Goal: Task Accomplishment & Management: Manage account settings

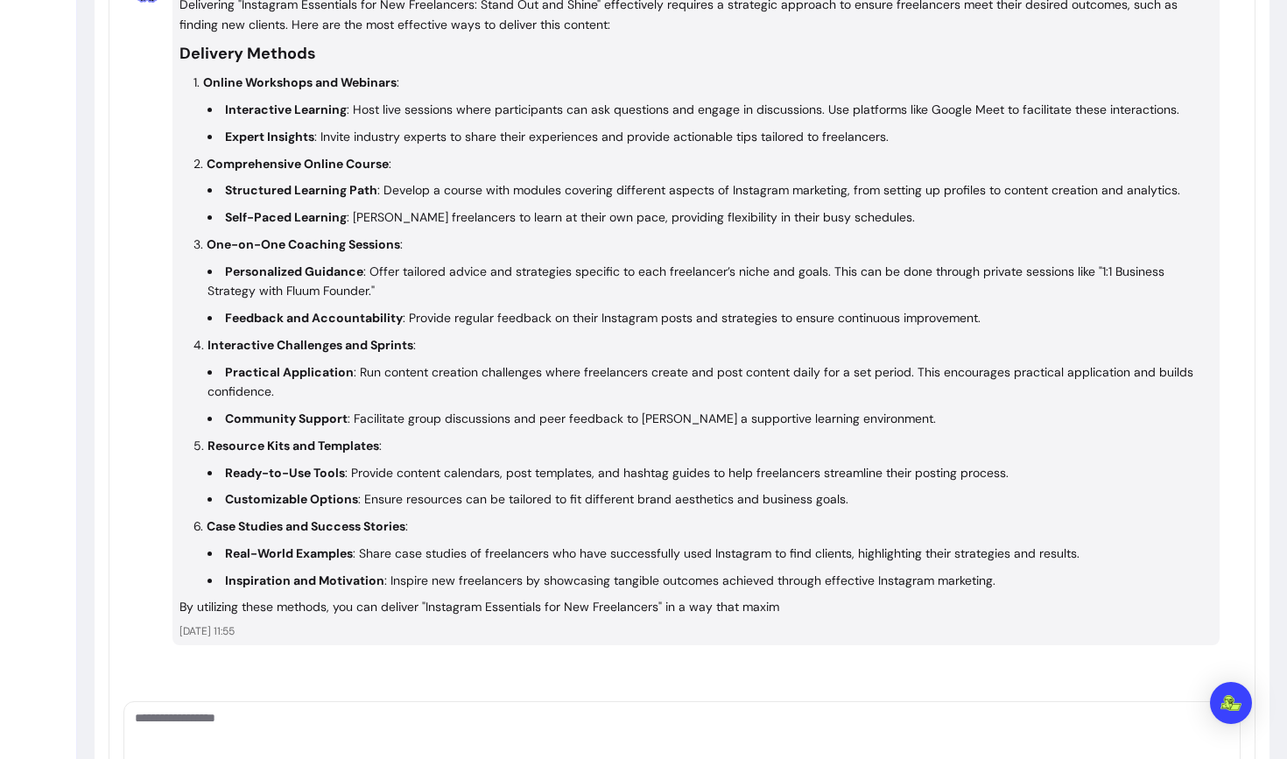
scroll to position [6758, 0]
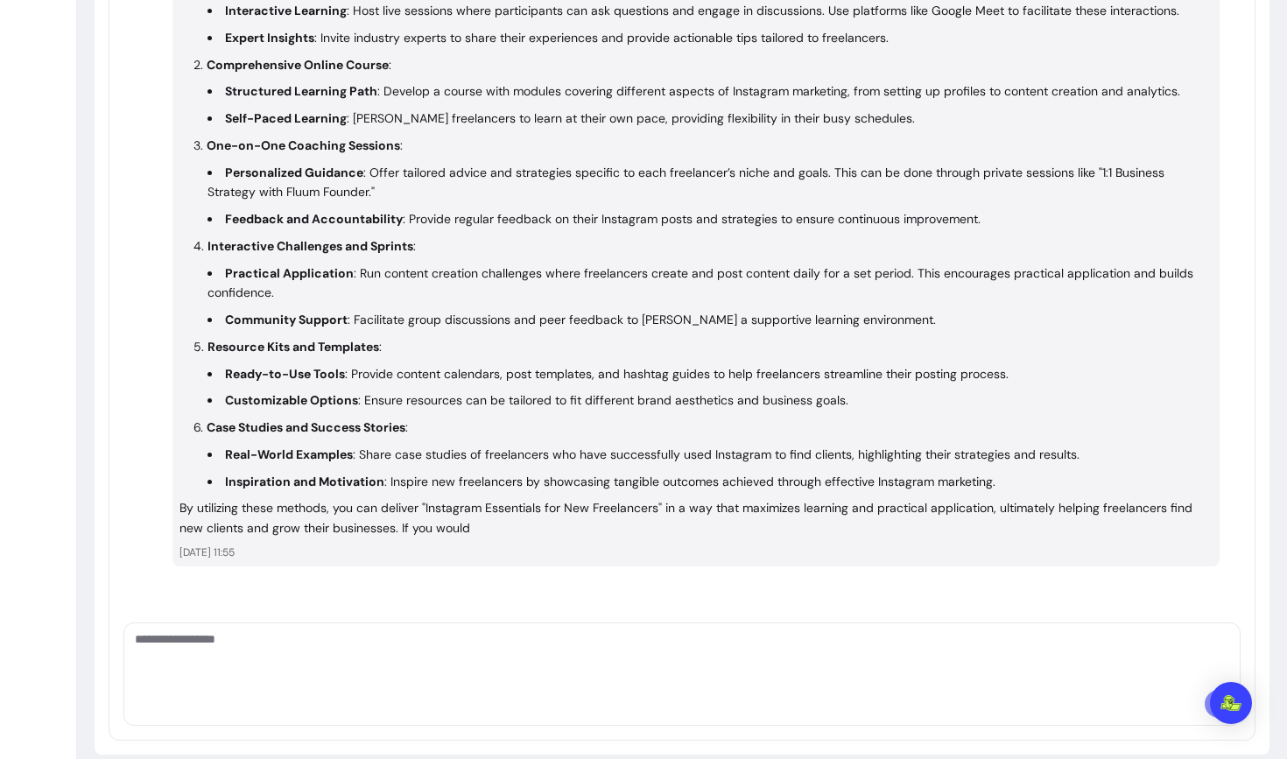
click at [303, 638] on textarea "Ask me anything..." at bounding box center [682, 657] width 1095 height 53
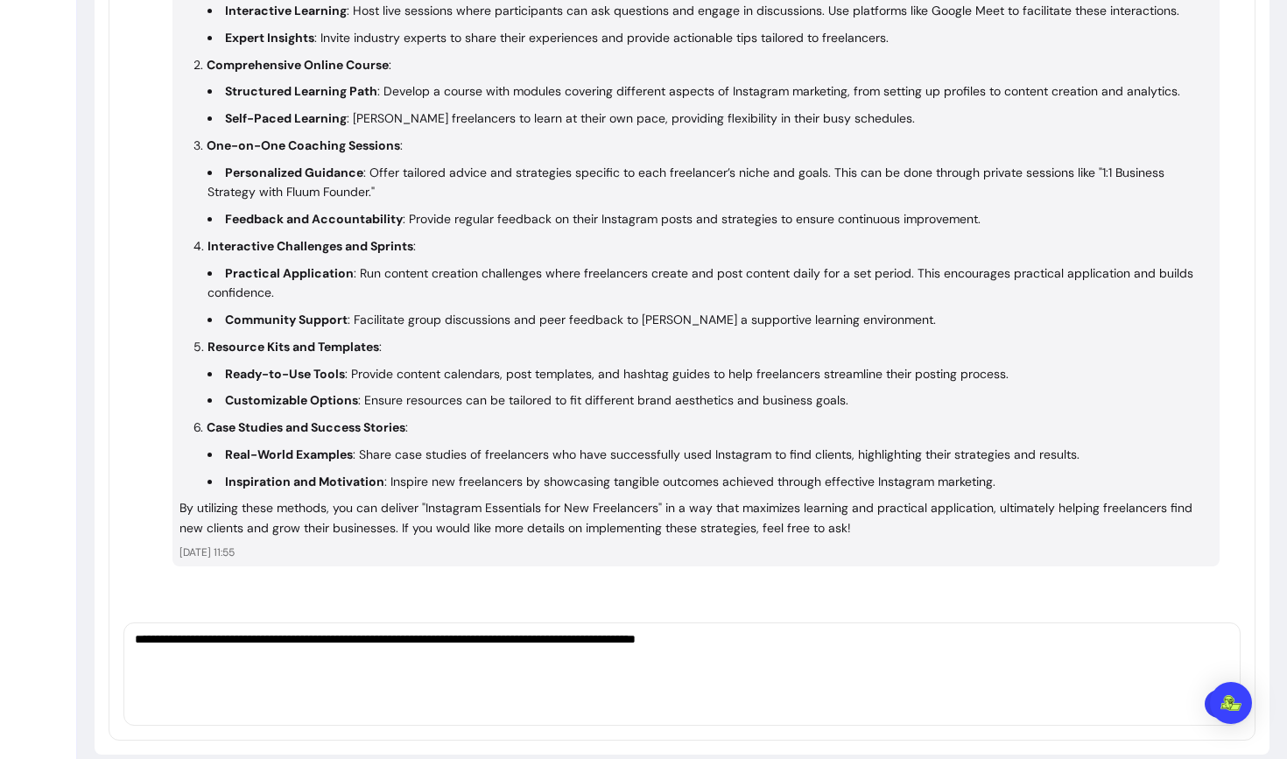
type textarea "**********"
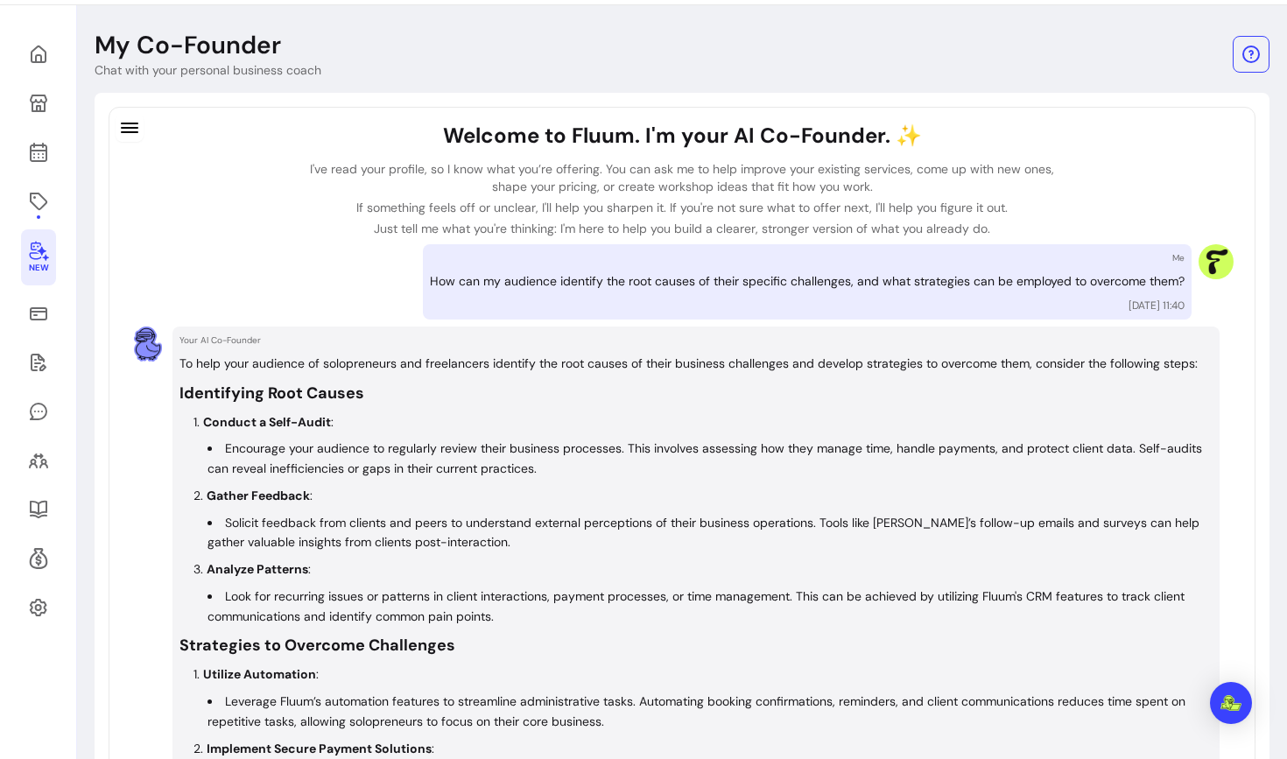
scroll to position [0, 0]
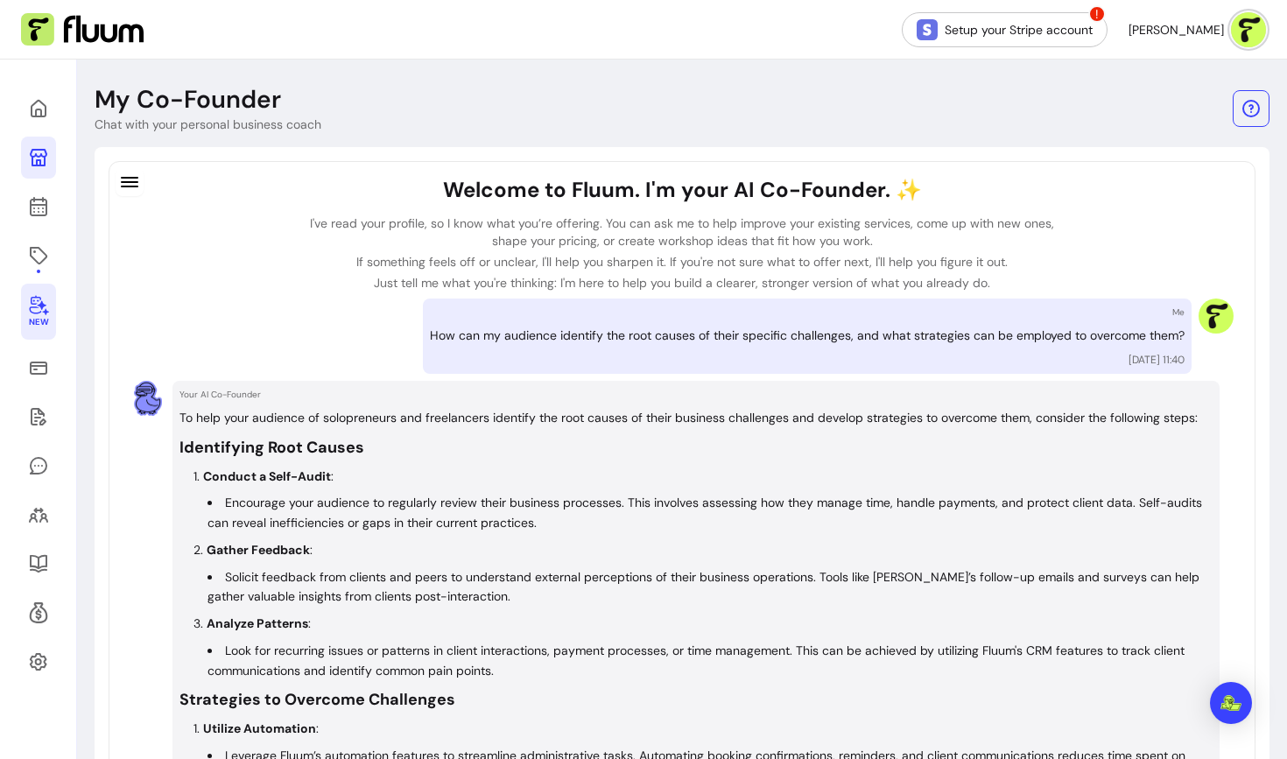
click at [40, 145] on link at bounding box center [38, 158] width 35 height 42
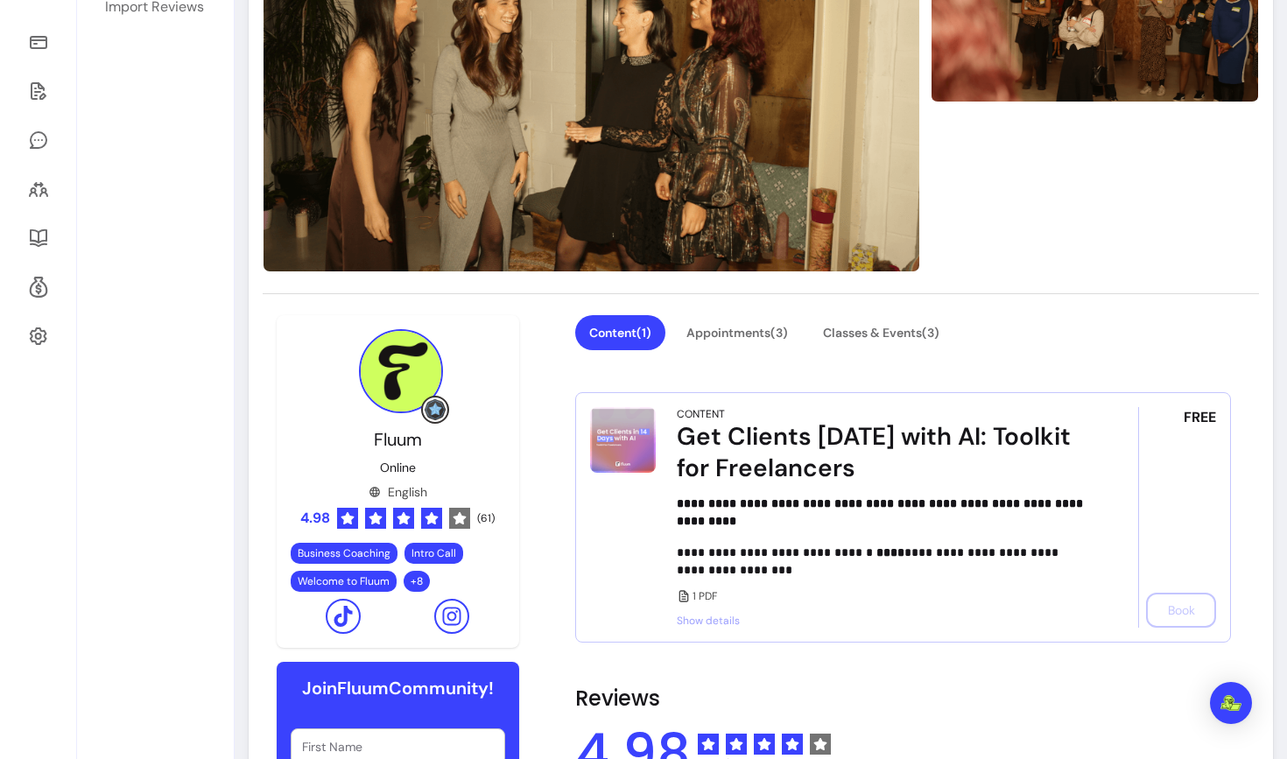
scroll to position [319, 0]
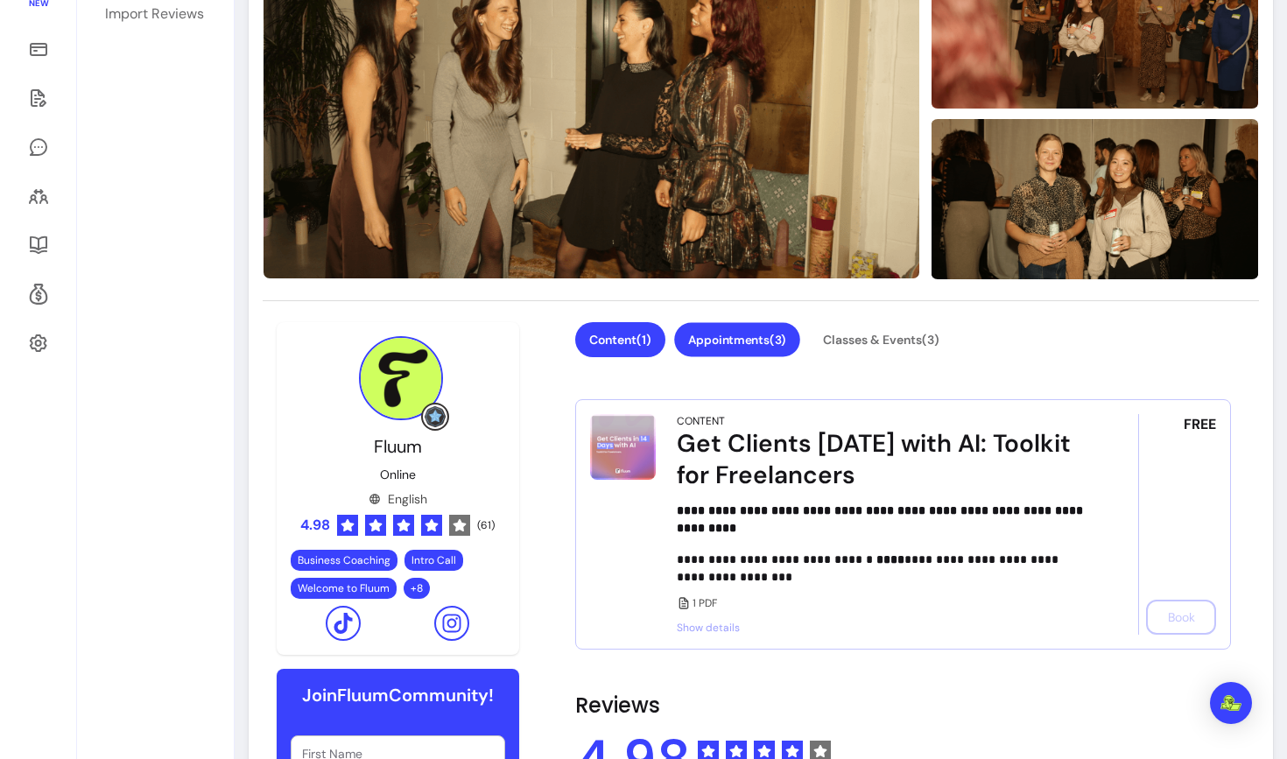
click at [701, 345] on button "Appointments ( 3 )" at bounding box center [737, 340] width 126 height 34
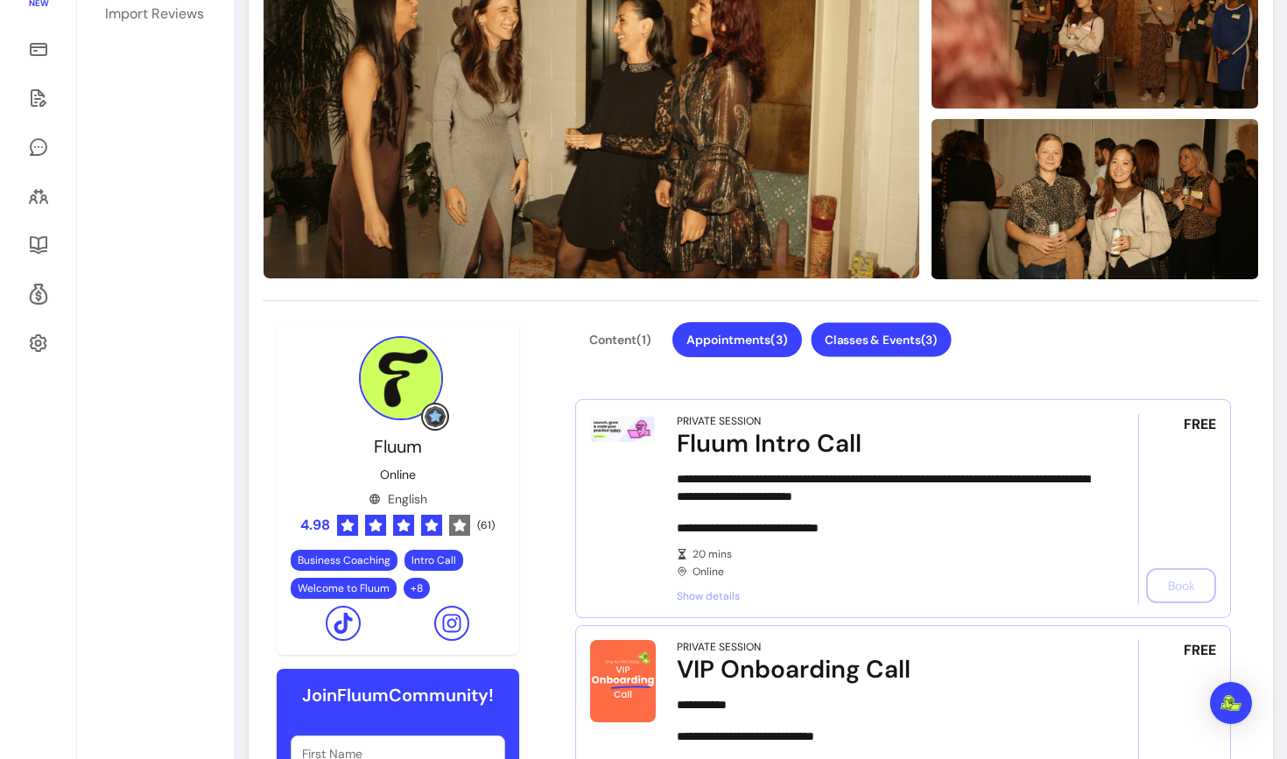
click at [894, 333] on button "Classes & Events ( 3 )" at bounding box center [881, 340] width 140 height 34
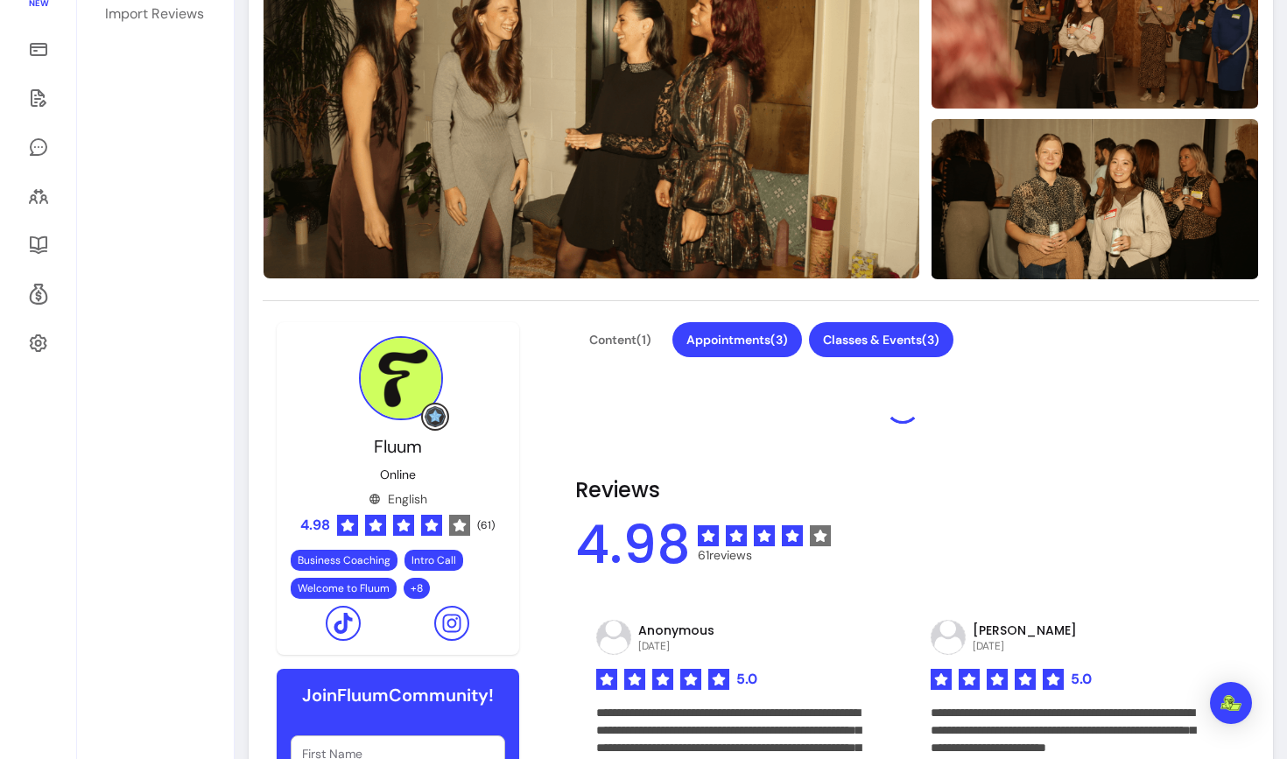
click at [768, 339] on button "Appointments ( 3 )" at bounding box center [738, 339] width 130 height 35
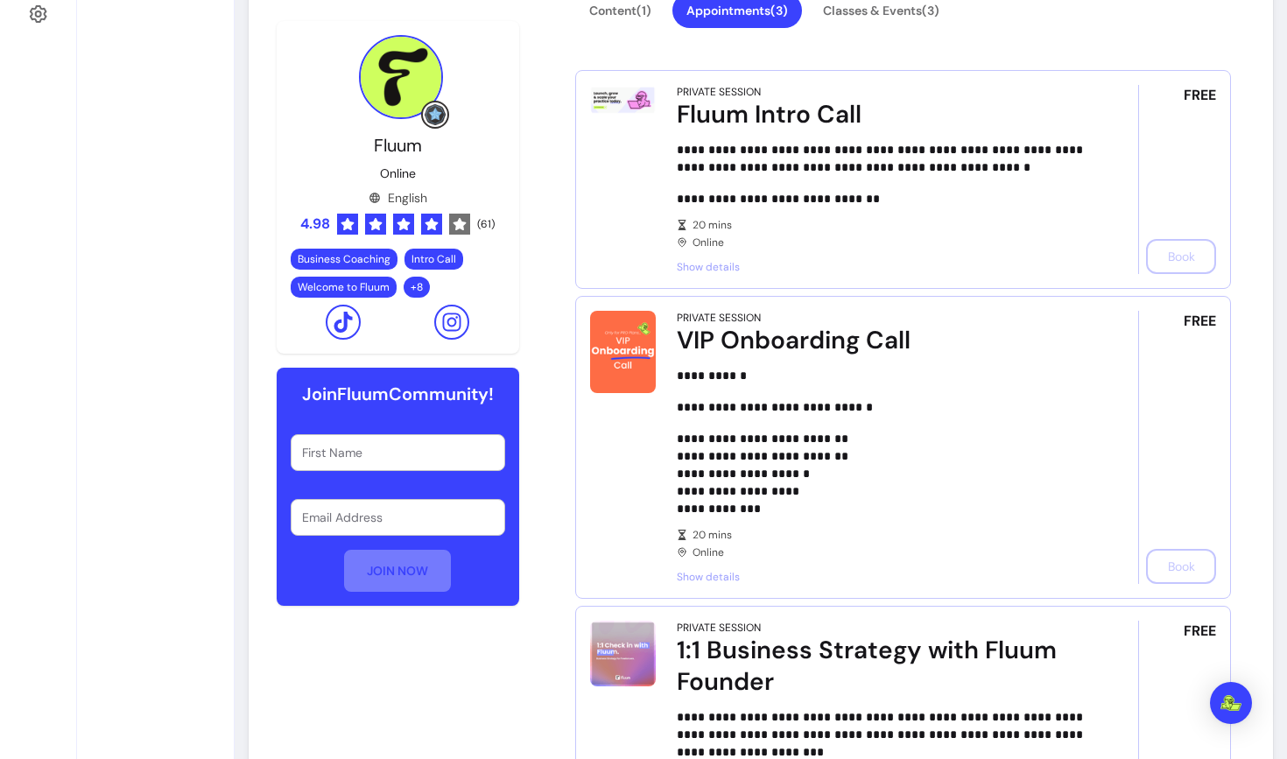
scroll to position [539, 0]
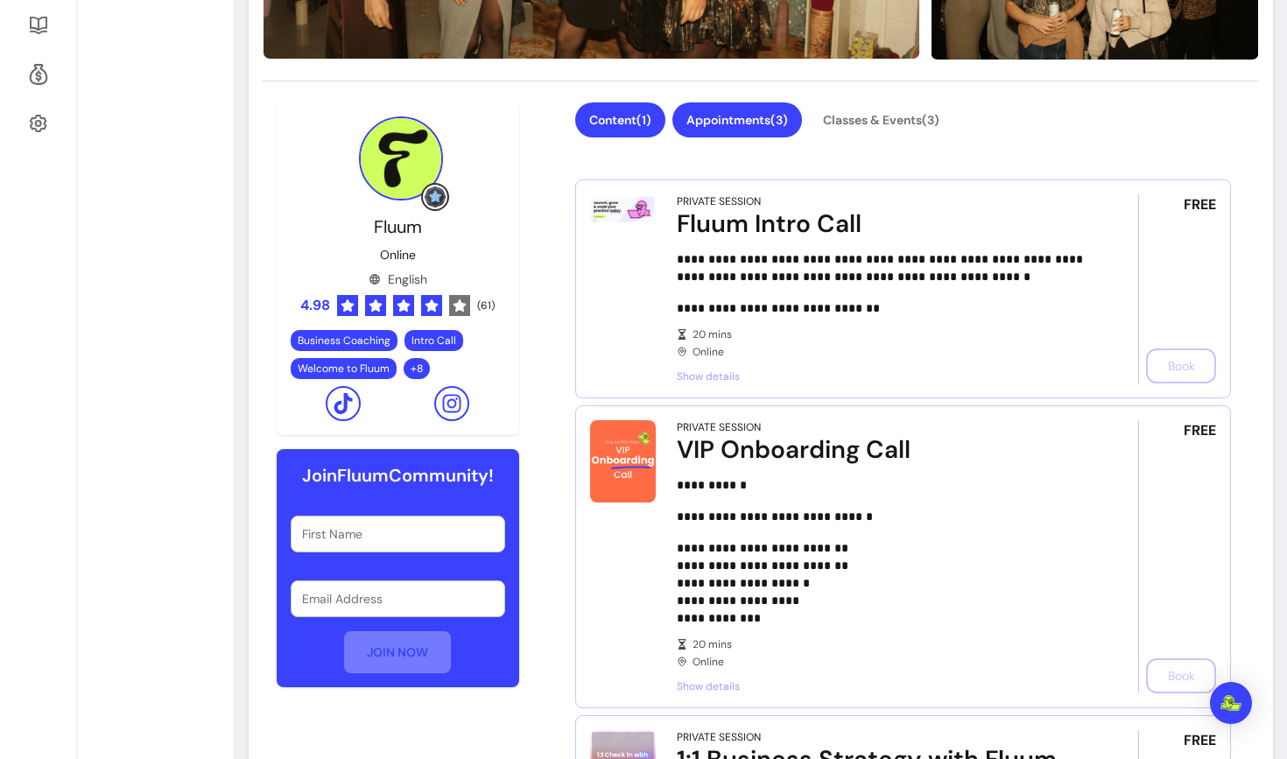
click at [613, 123] on button "Content ( 1 )" at bounding box center [620, 119] width 90 height 35
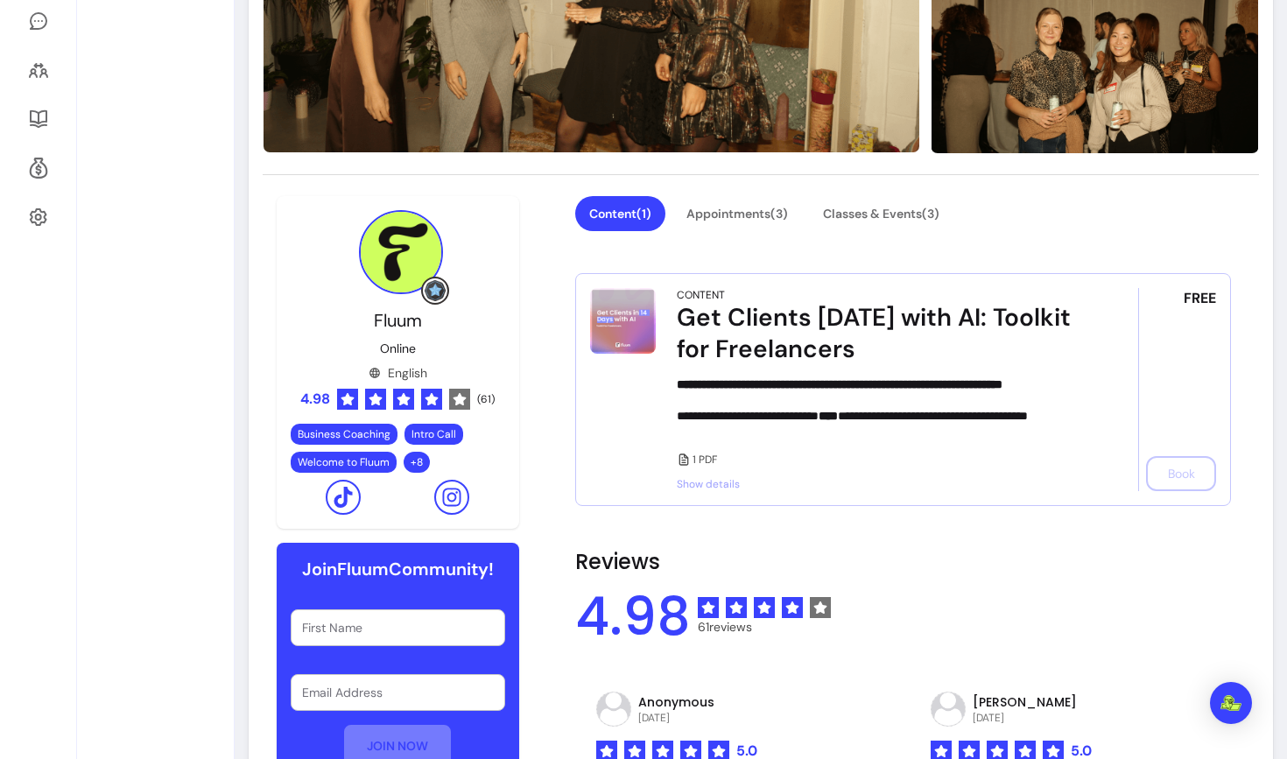
scroll to position [449, 0]
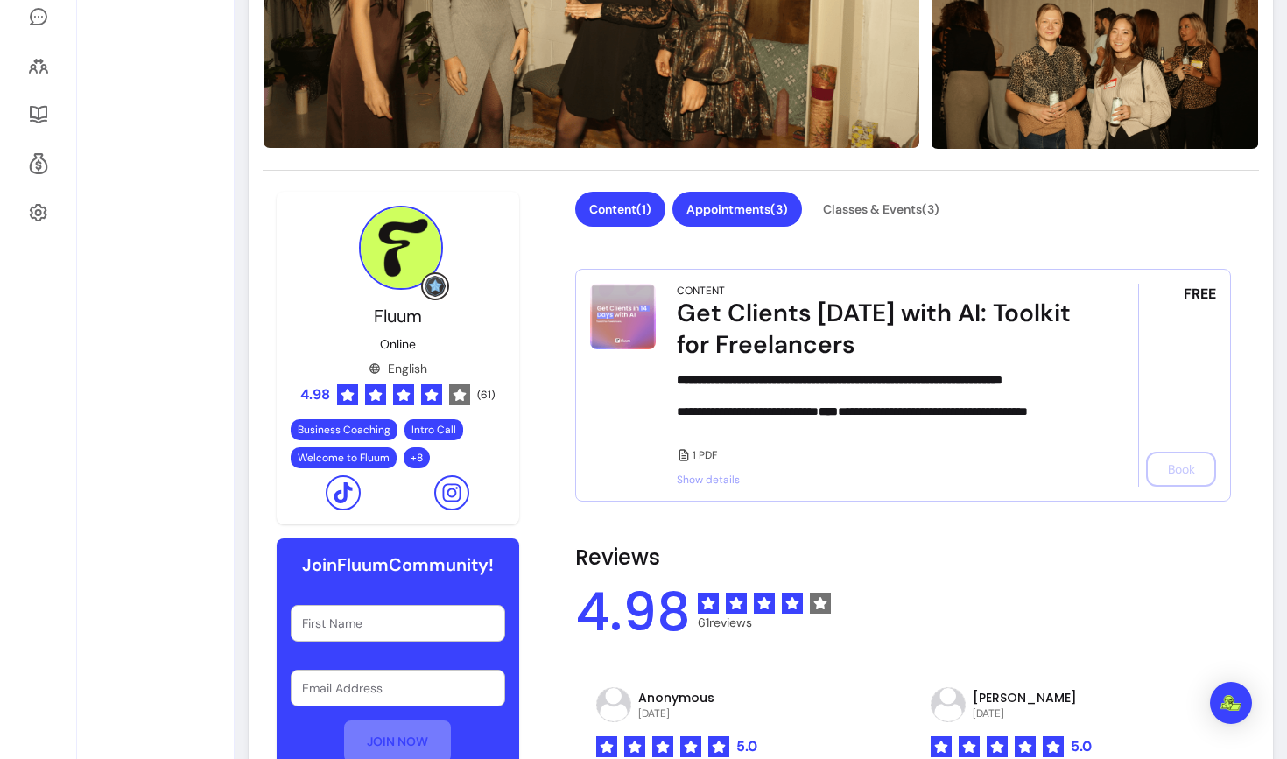
click at [705, 204] on button "Appointments ( 3 )" at bounding box center [738, 209] width 130 height 35
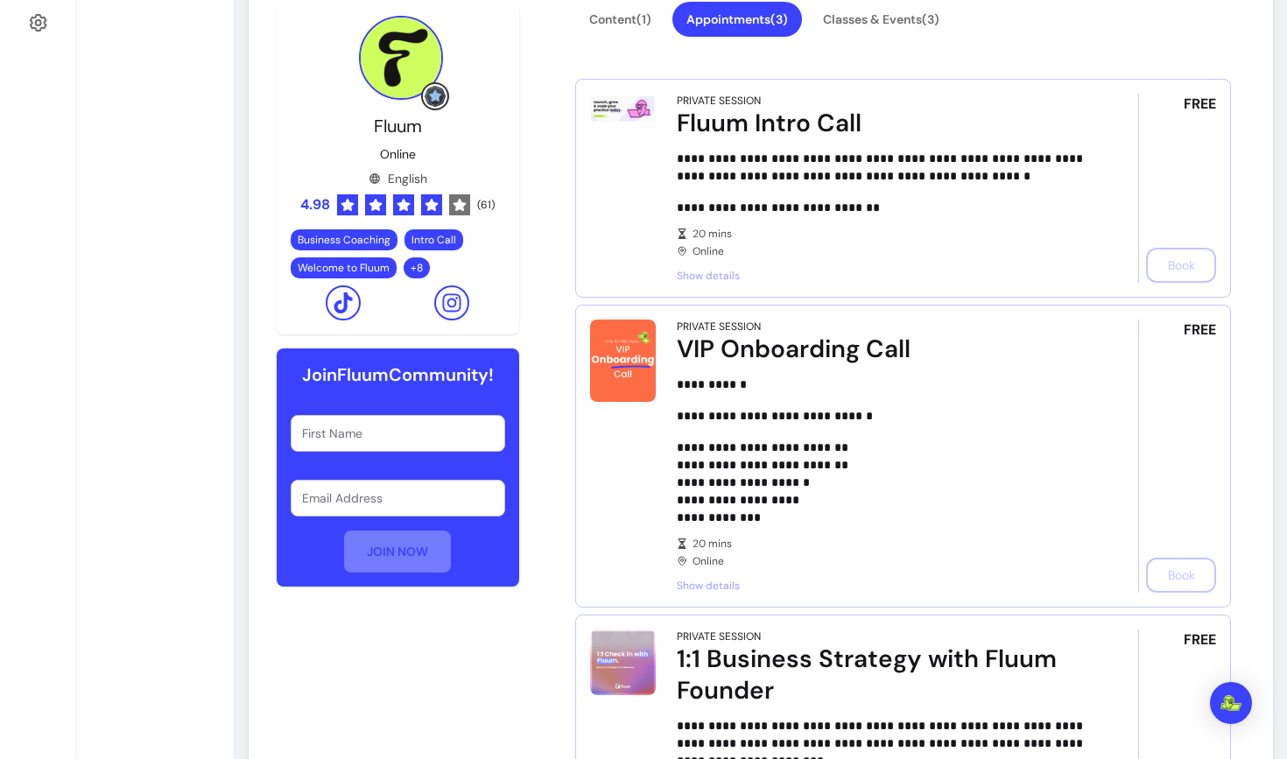
scroll to position [638, 0]
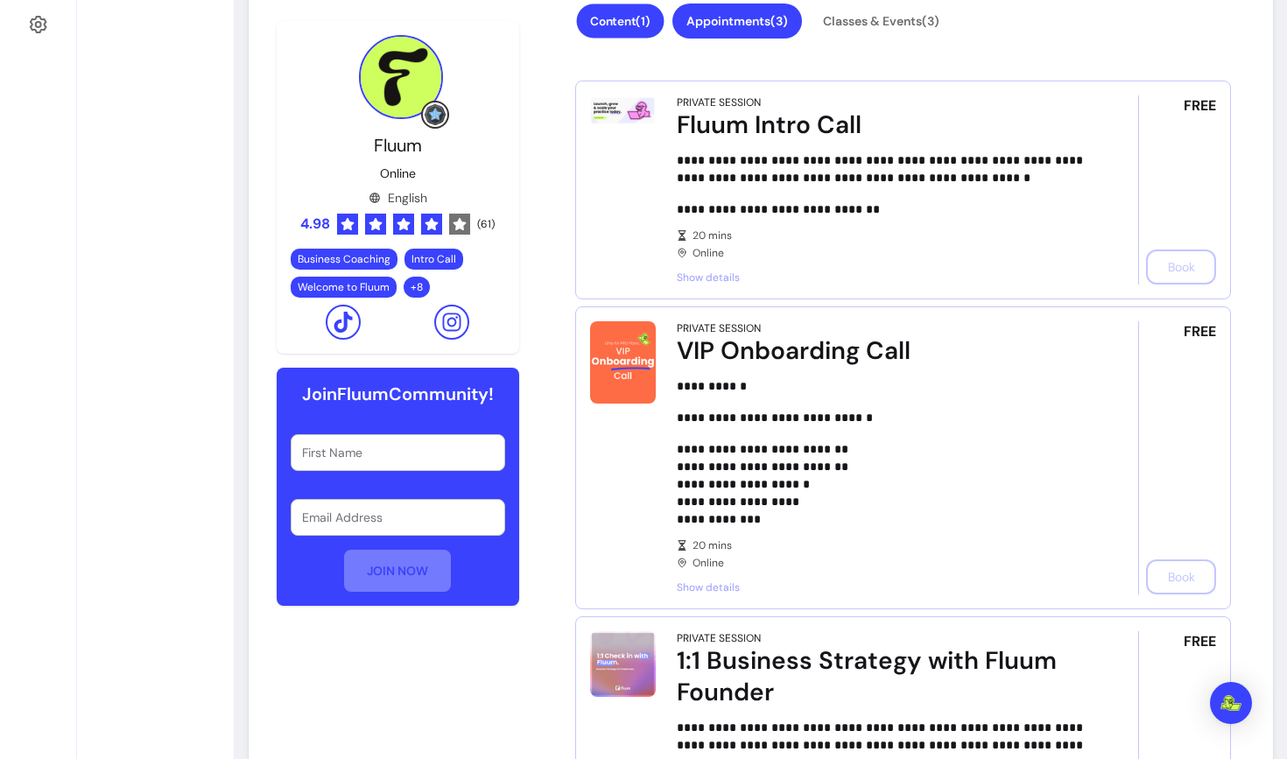
click at [610, 18] on button "Content ( 1 )" at bounding box center [620, 21] width 88 height 34
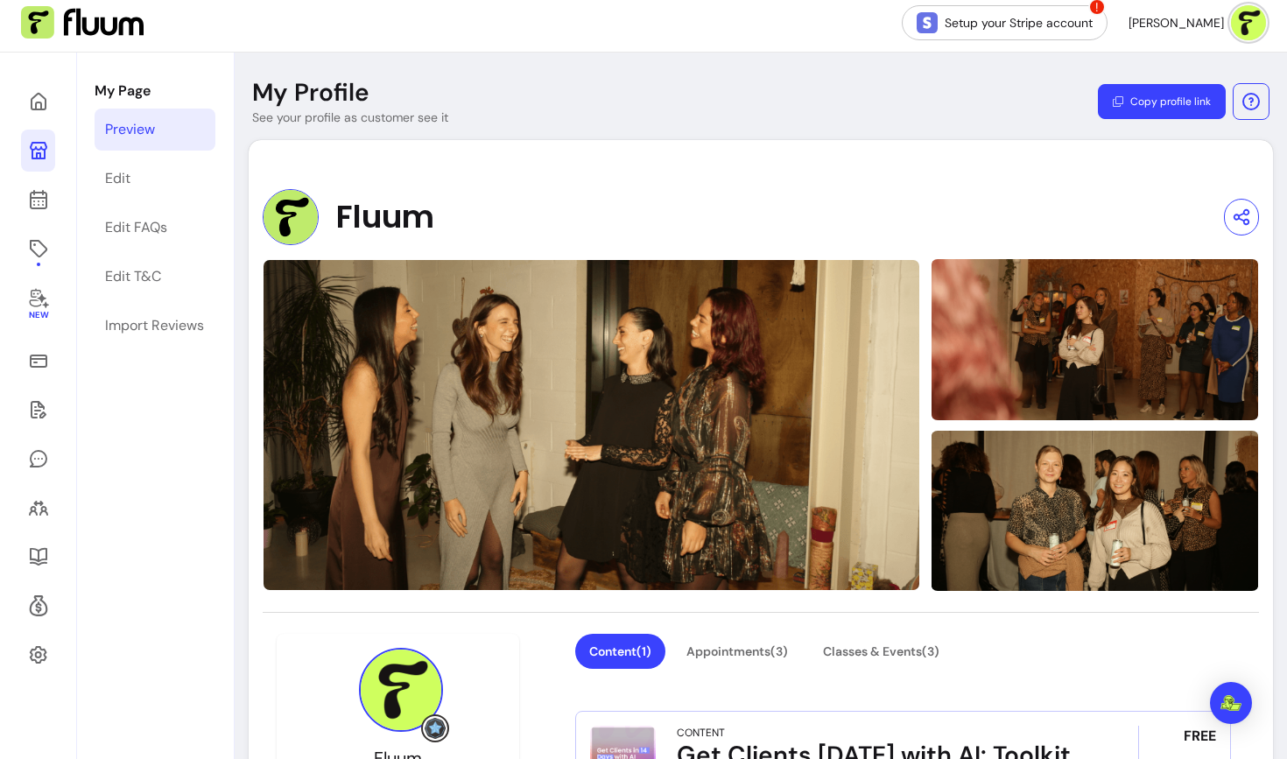
scroll to position [0, 0]
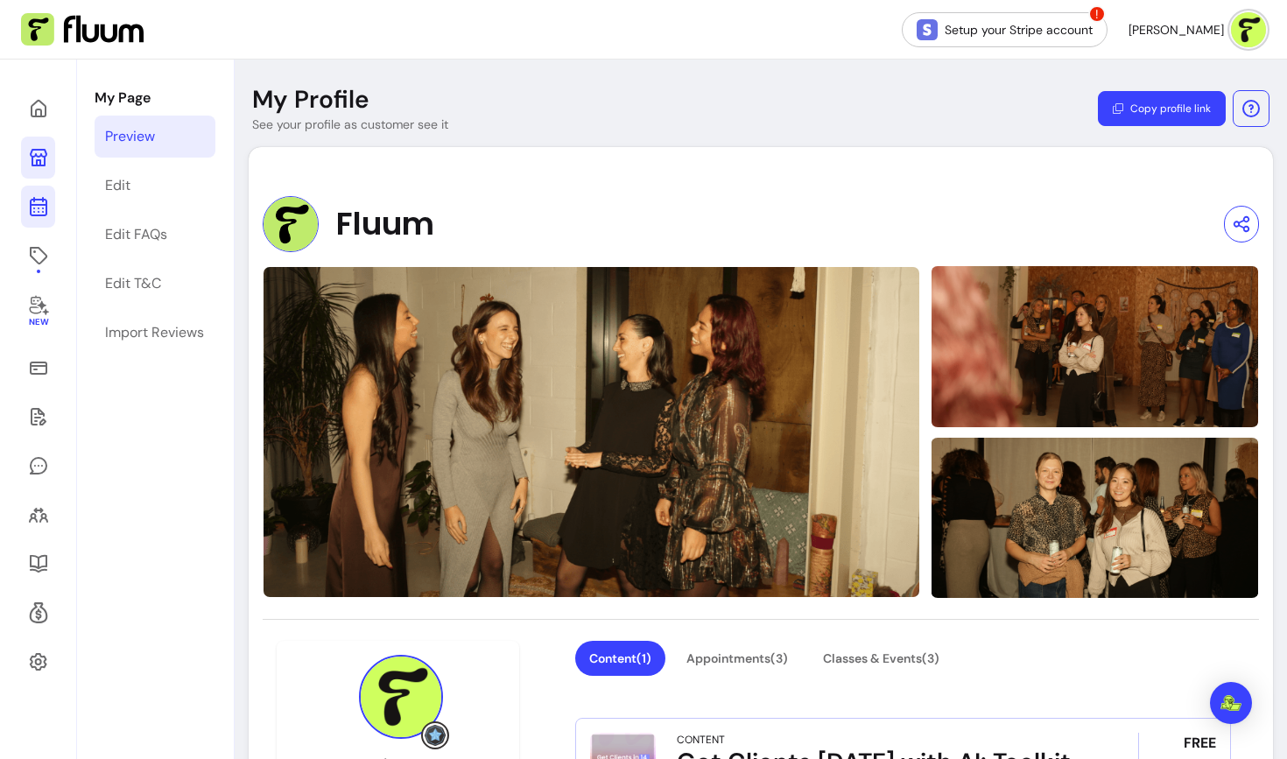
click at [37, 208] on icon at bounding box center [38, 206] width 21 height 21
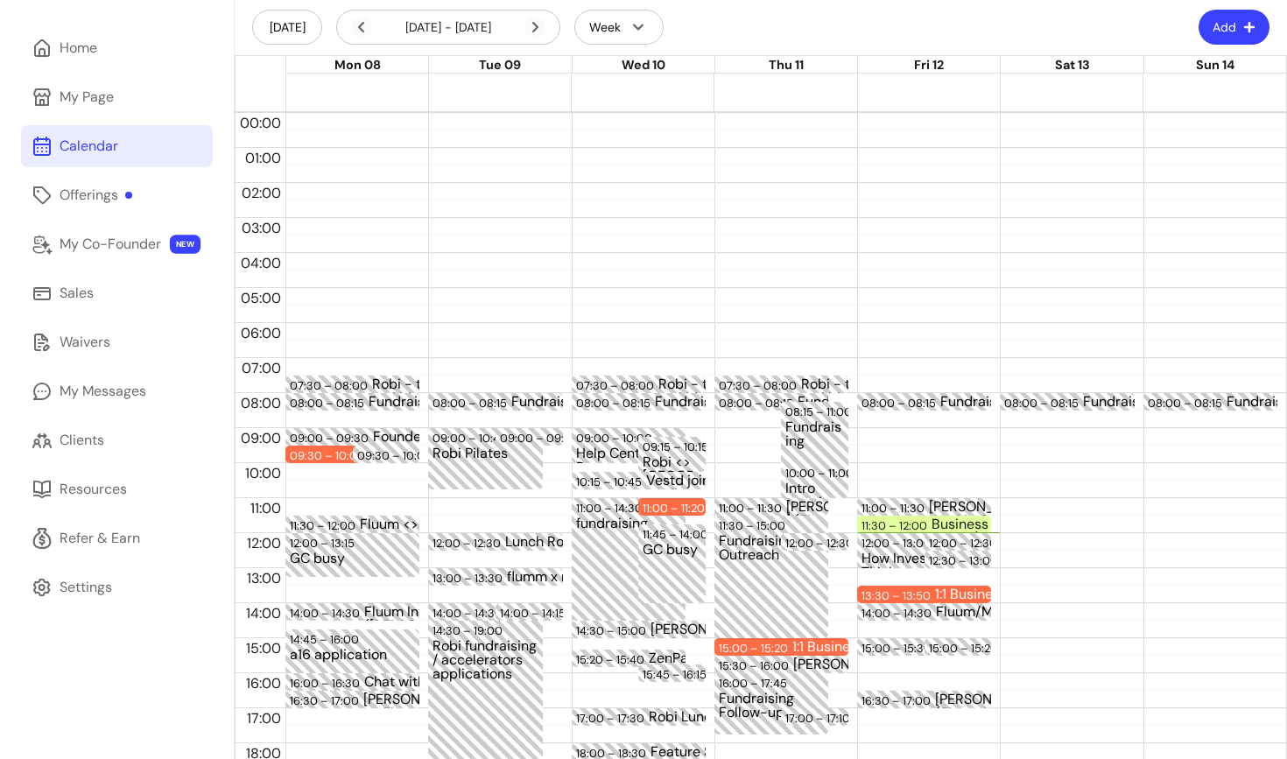
scroll to position [60, 0]
click at [109, 201] on div "Offerings" at bounding box center [96, 196] width 73 height 21
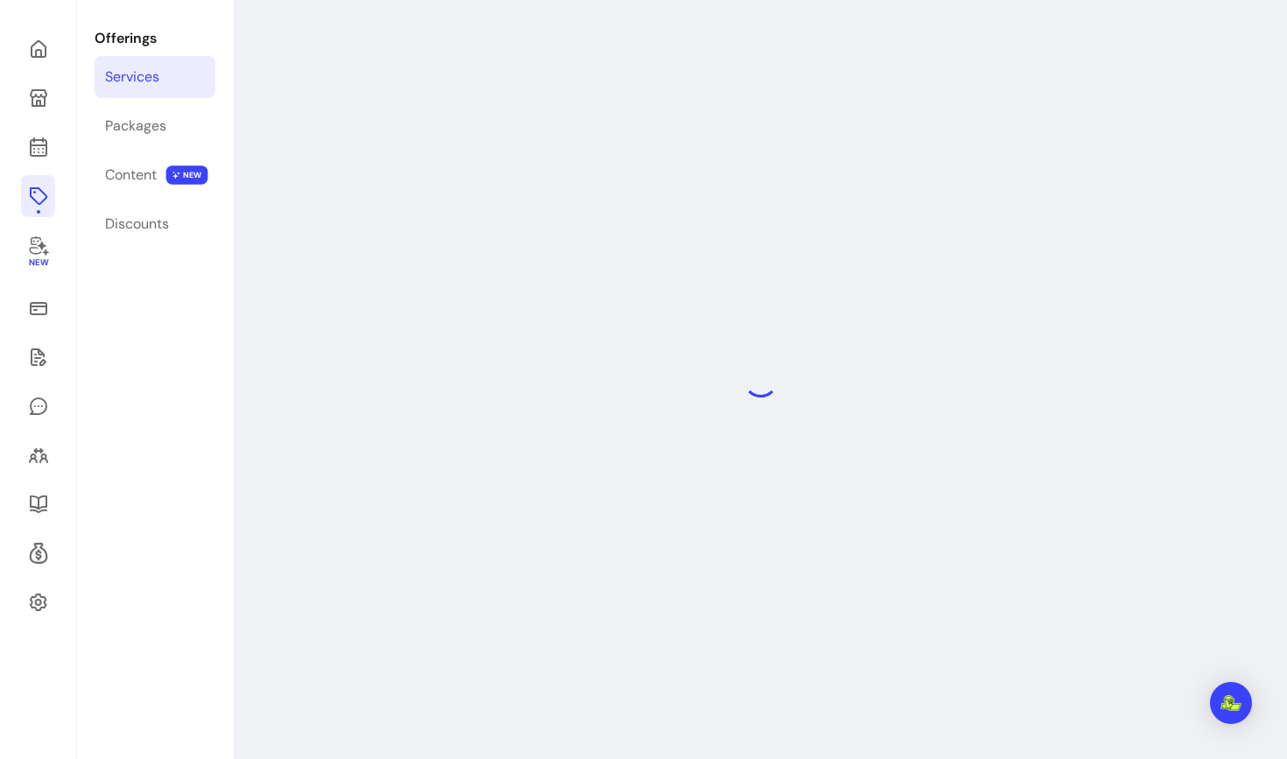
scroll to position [60, 0]
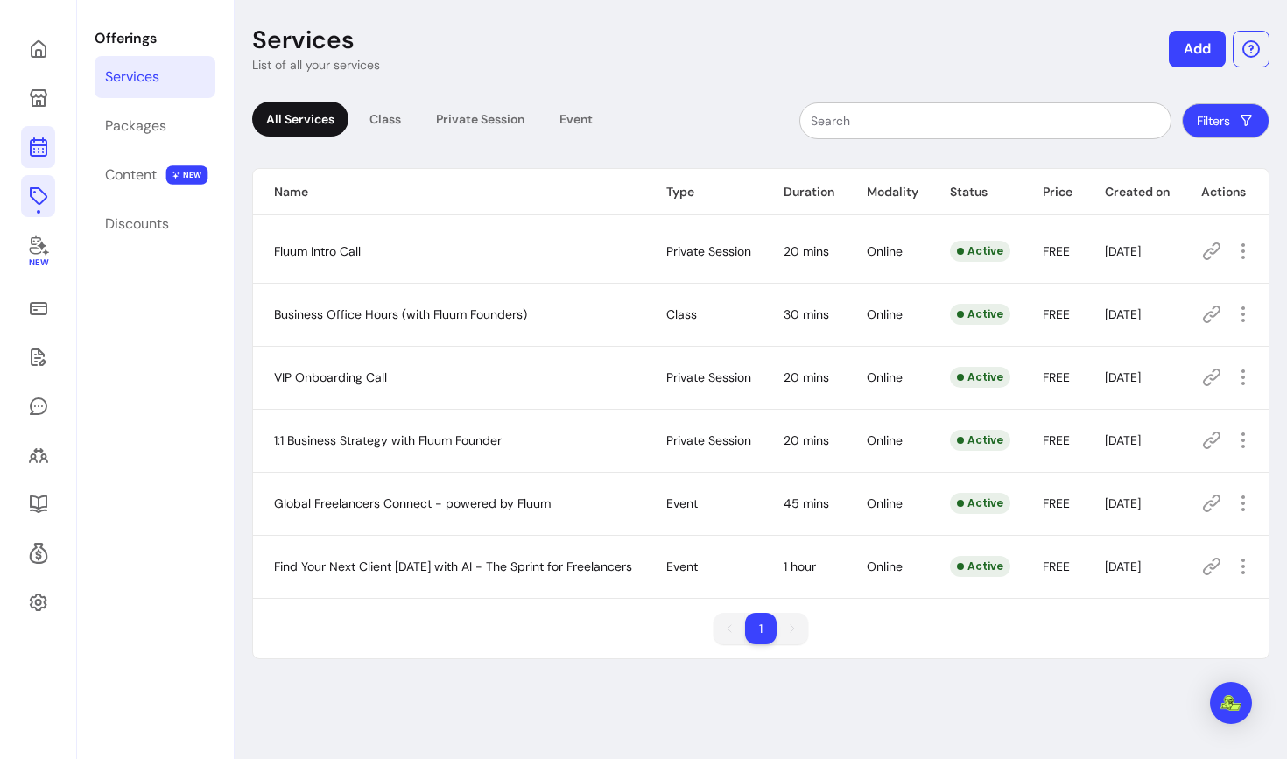
click at [33, 144] on icon at bounding box center [38, 78] width 297 height 250
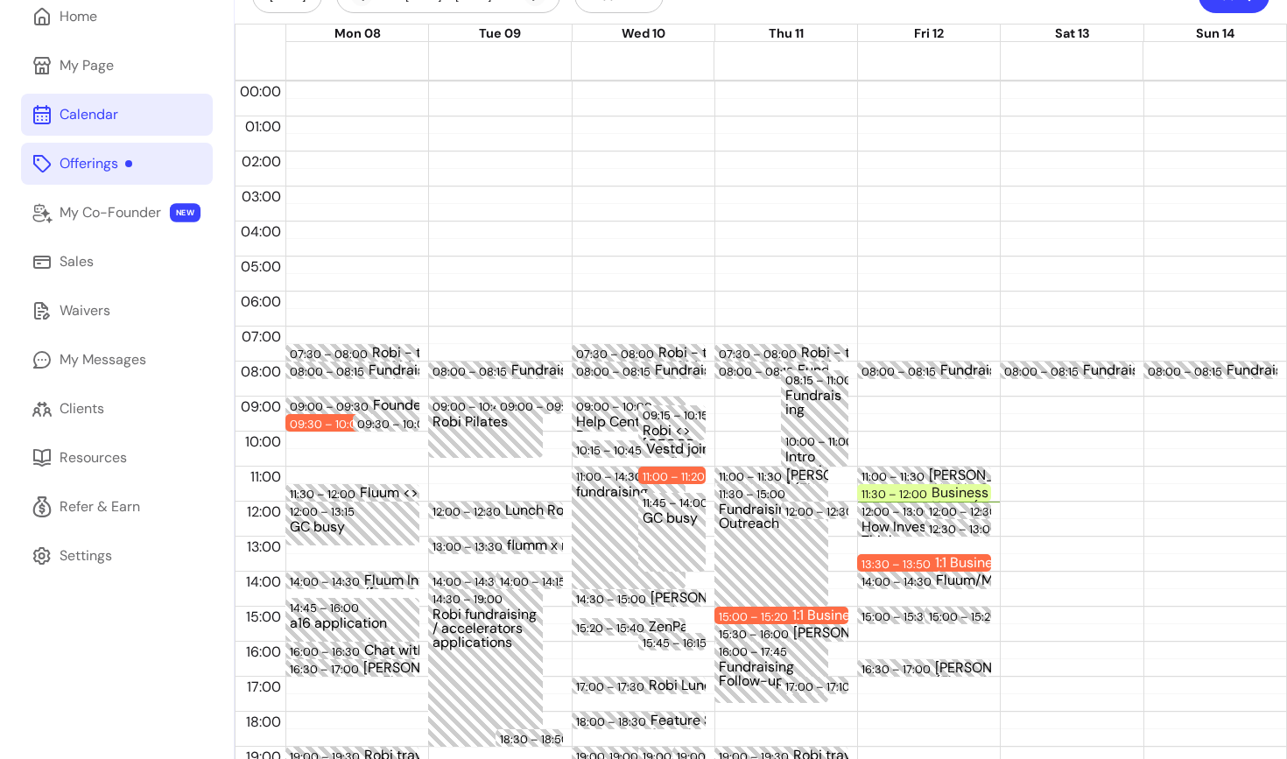
scroll to position [88, 0]
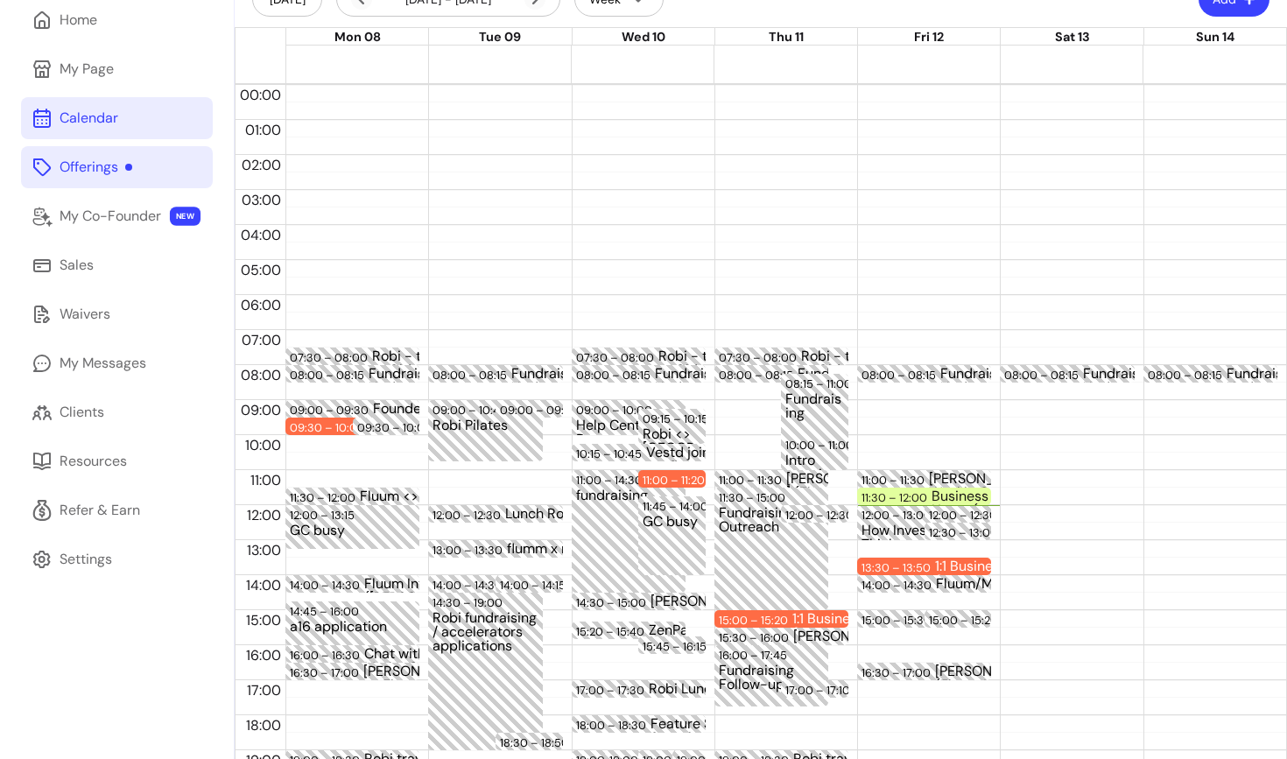
click at [1162, 65] on span "Add Appointment" at bounding box center [1191, 73] width 128 height 18
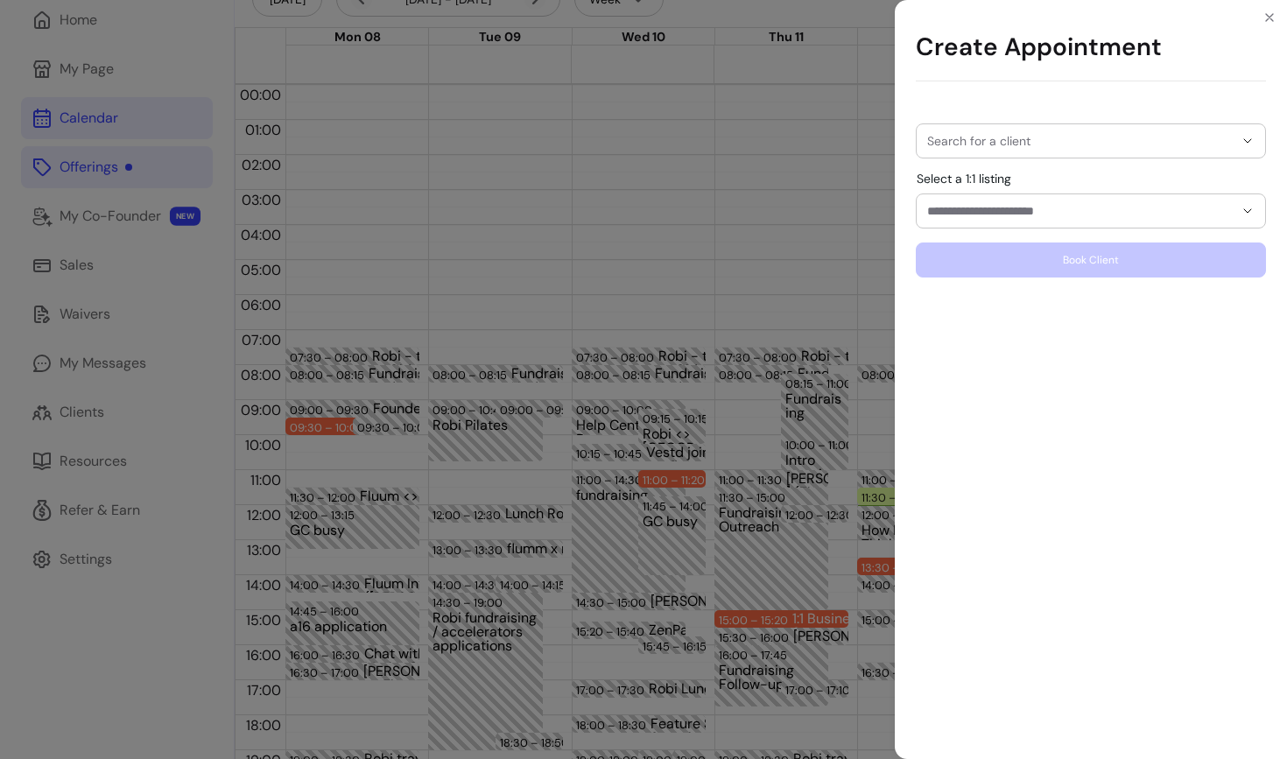
click at [1047, 143] on input "Search for a client" at bounding box center [1080, 141] width 307 height 18
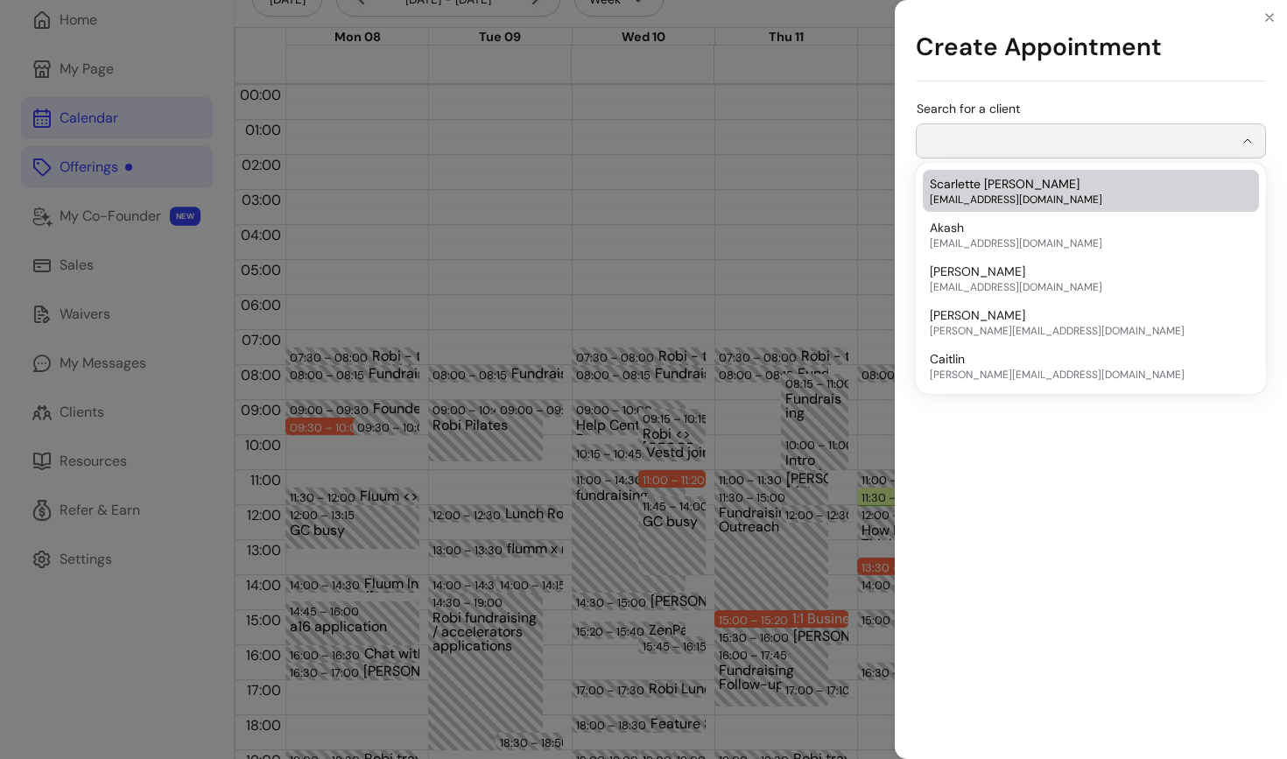
click at [1016, 188] on span "Scarlette Alexandra De Gregorio" at bounding box center [1005, 184] width 150 height 18
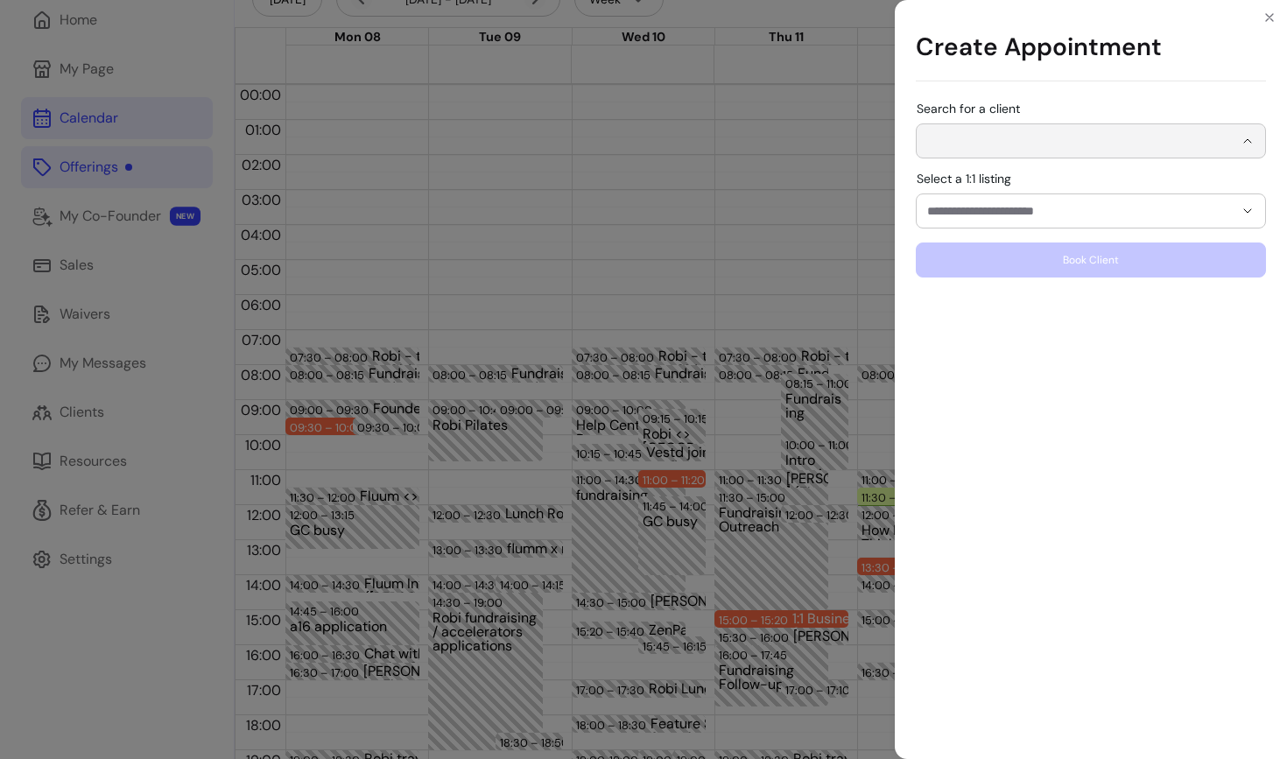
type input "**********"
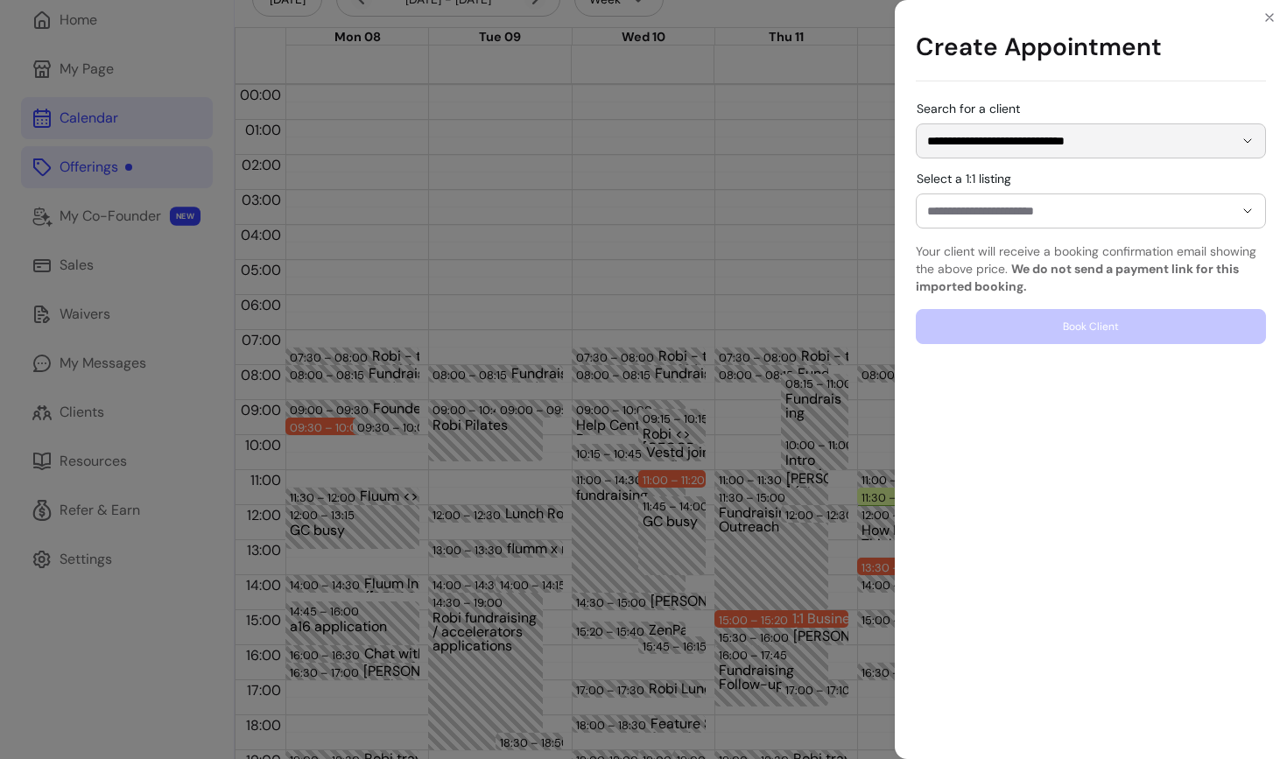
click at [1058, 215] on input "Select a 1:1 listing" at bounding box center [1066, 211] width 278 height 18
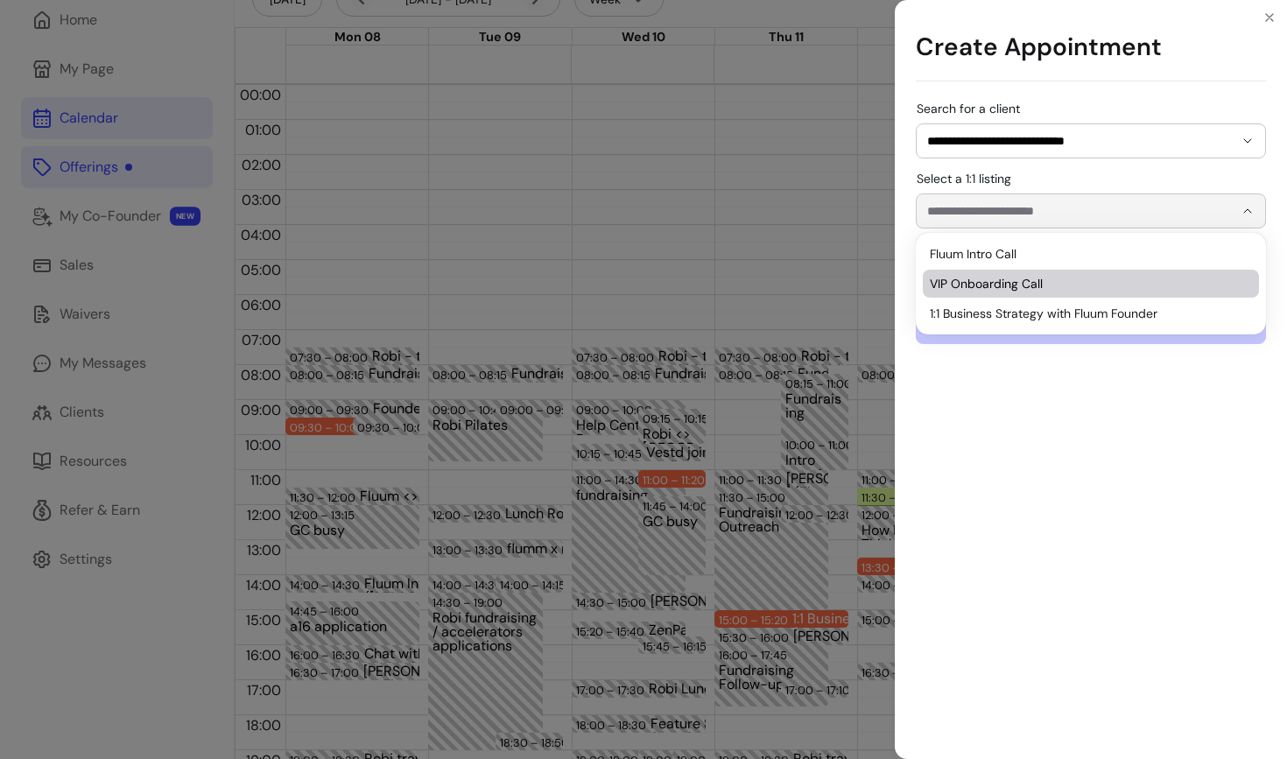
click at [1027, 280] on span "VIP Onboarding Call" at bounding box center [1082, 284] width 305 height 18
type input "**********"
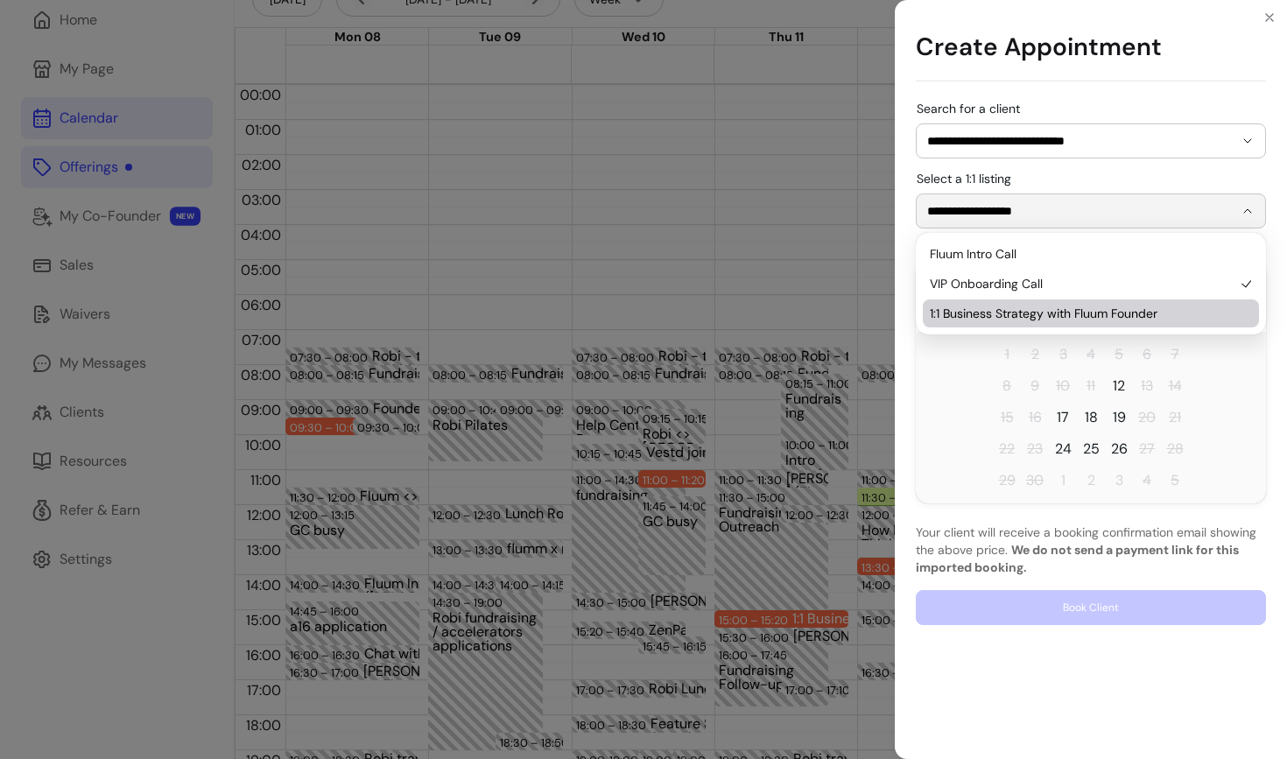
click at [1116, 386] on span "12" at bounding box center [1119, 386] width 12 height 21
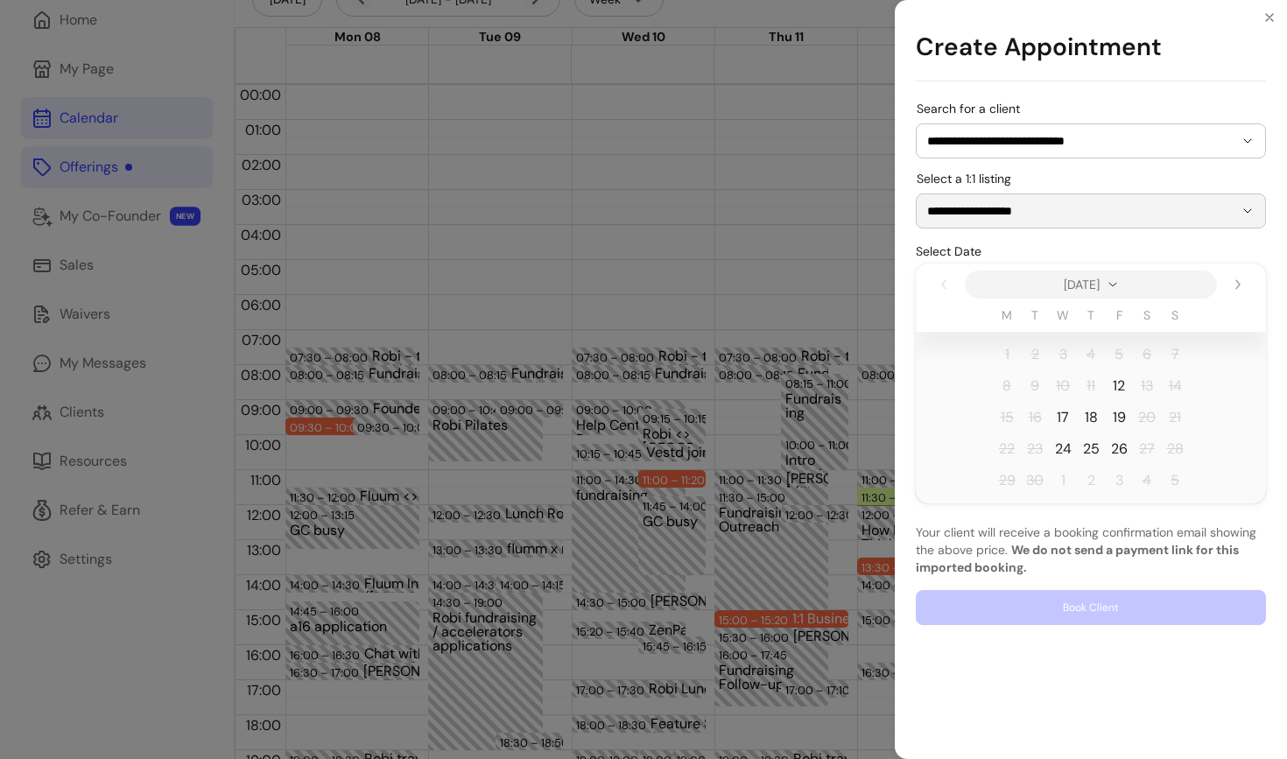
click at [1119, 389] on span "12" at bounding box center [1119, 386] width 12 height 21
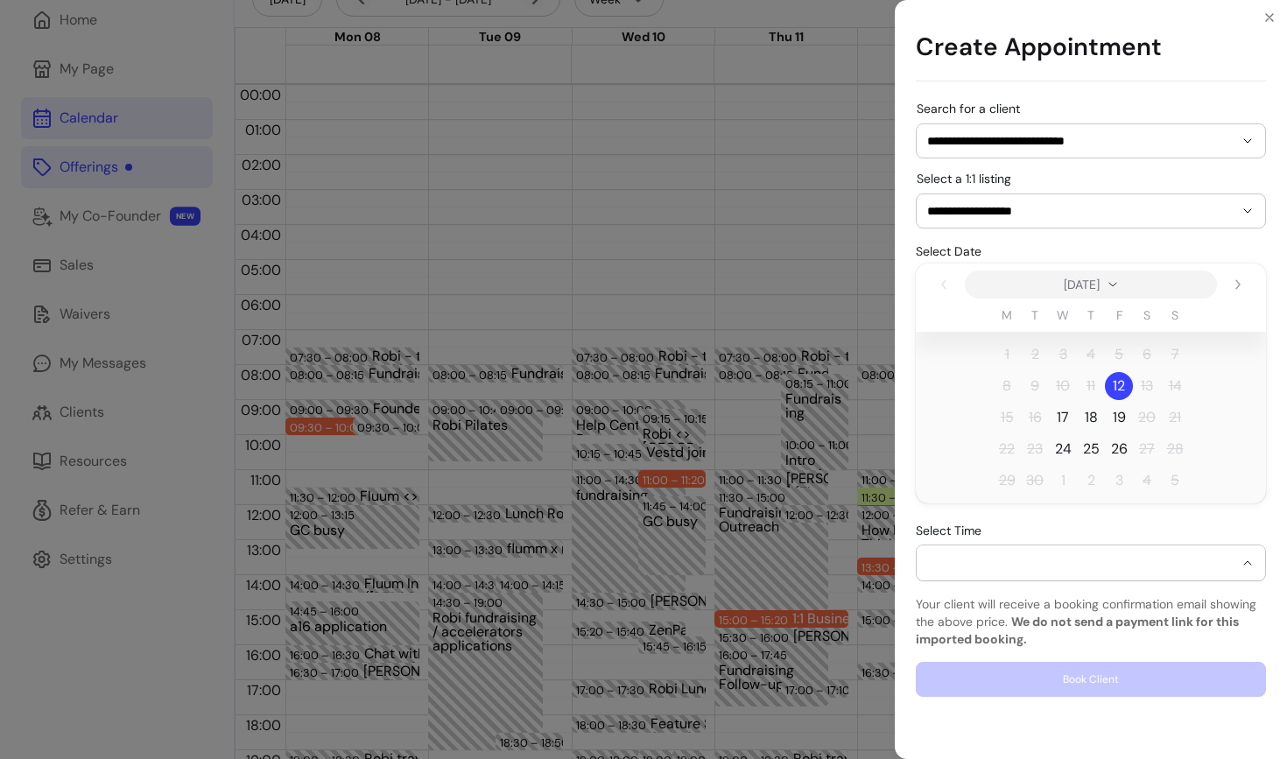
click at [1014, 561] on div "button" at bounding box center [1080, 563] width 307 height 14
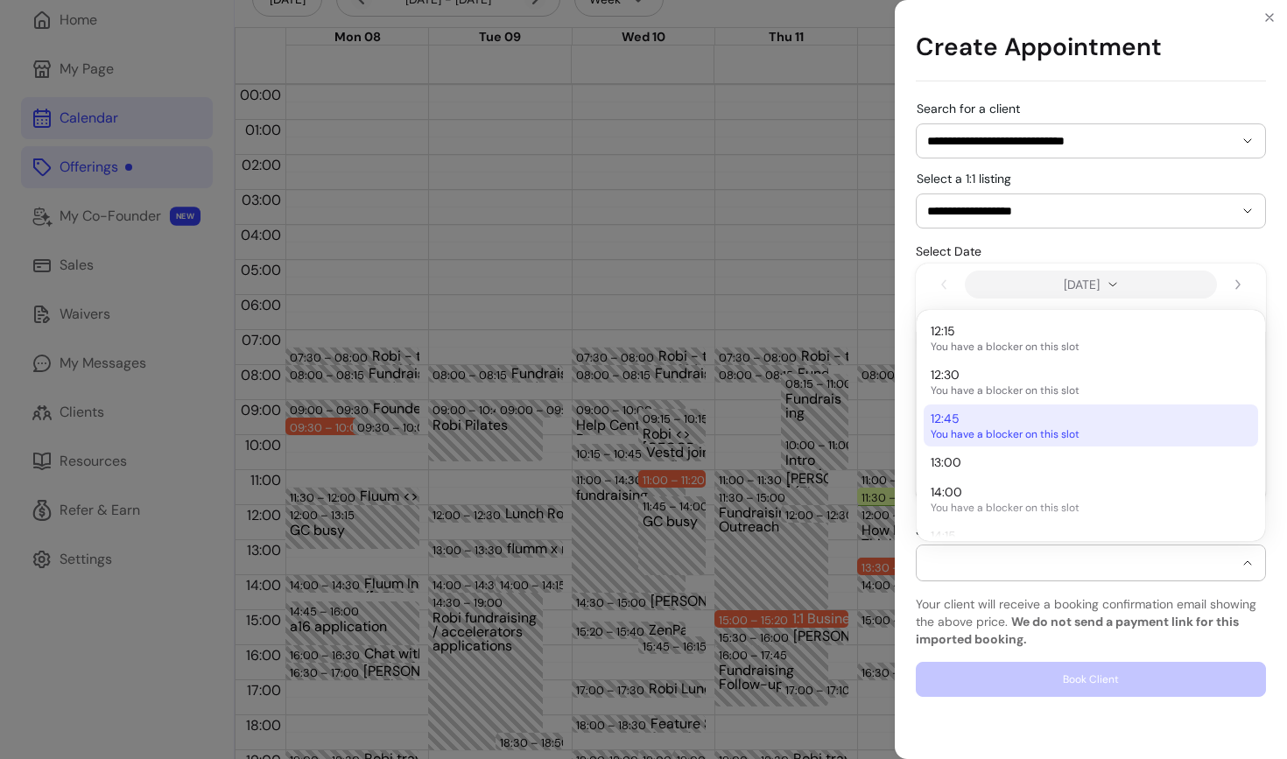
click at [977, 444] on li "12:45 You have a blocker on this slot" at bounding box center [1091, 426] width 335 height 42
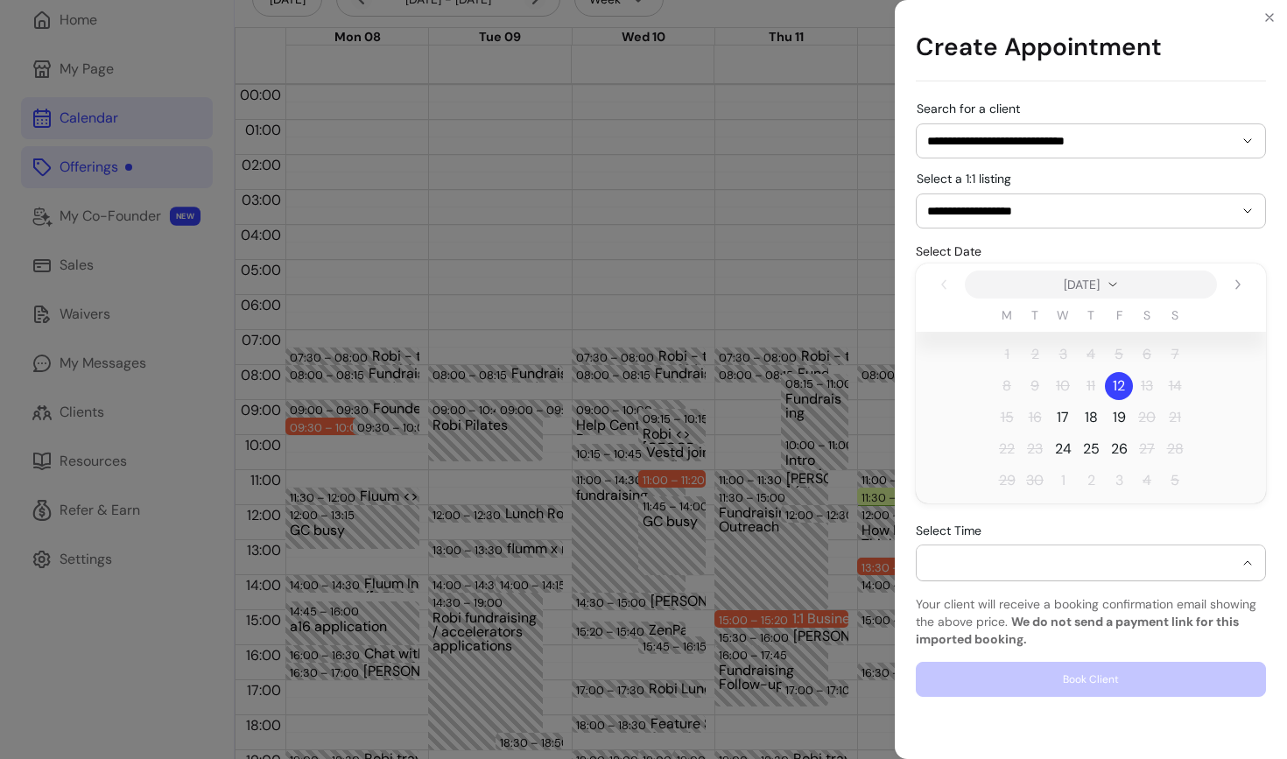
select select "**********"
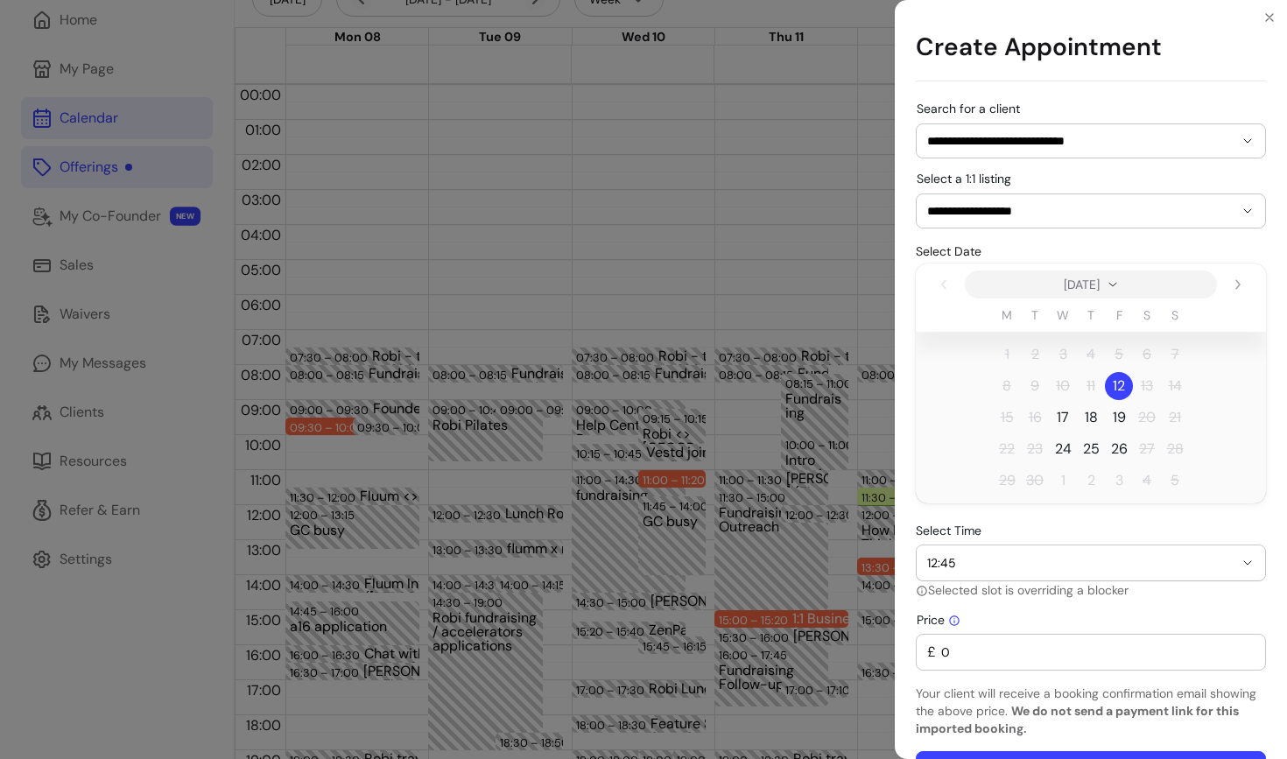
scroll to position [47, 0]
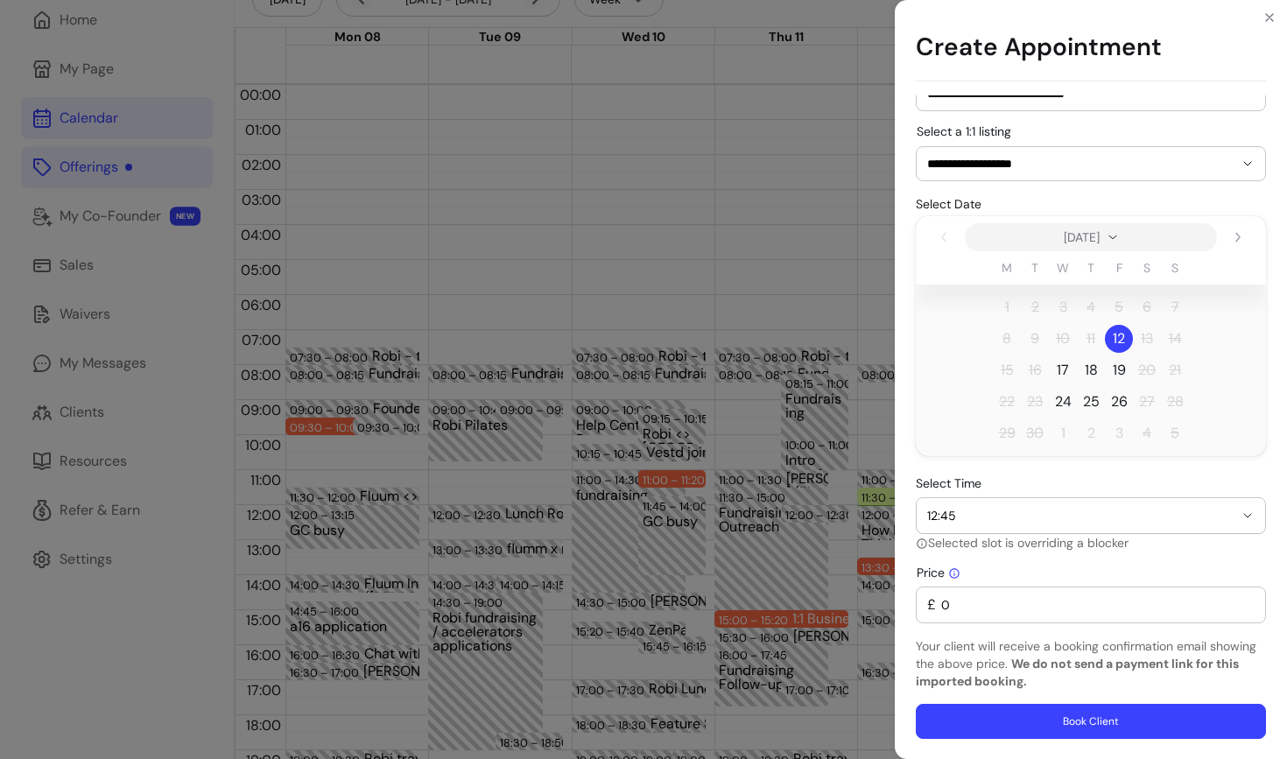
click at [971, 604] on input "0" at bounding box center [1095, 605] width 319 height 18
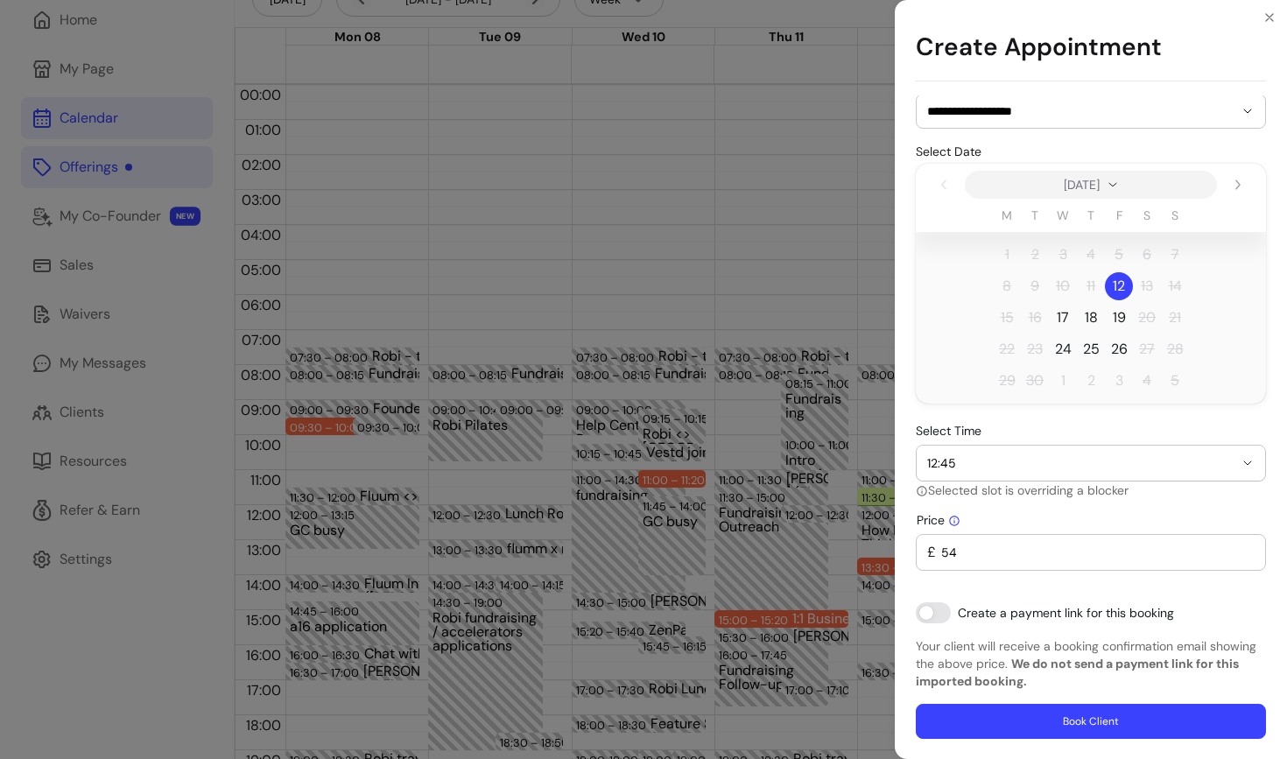
scroll to position [0, 0]
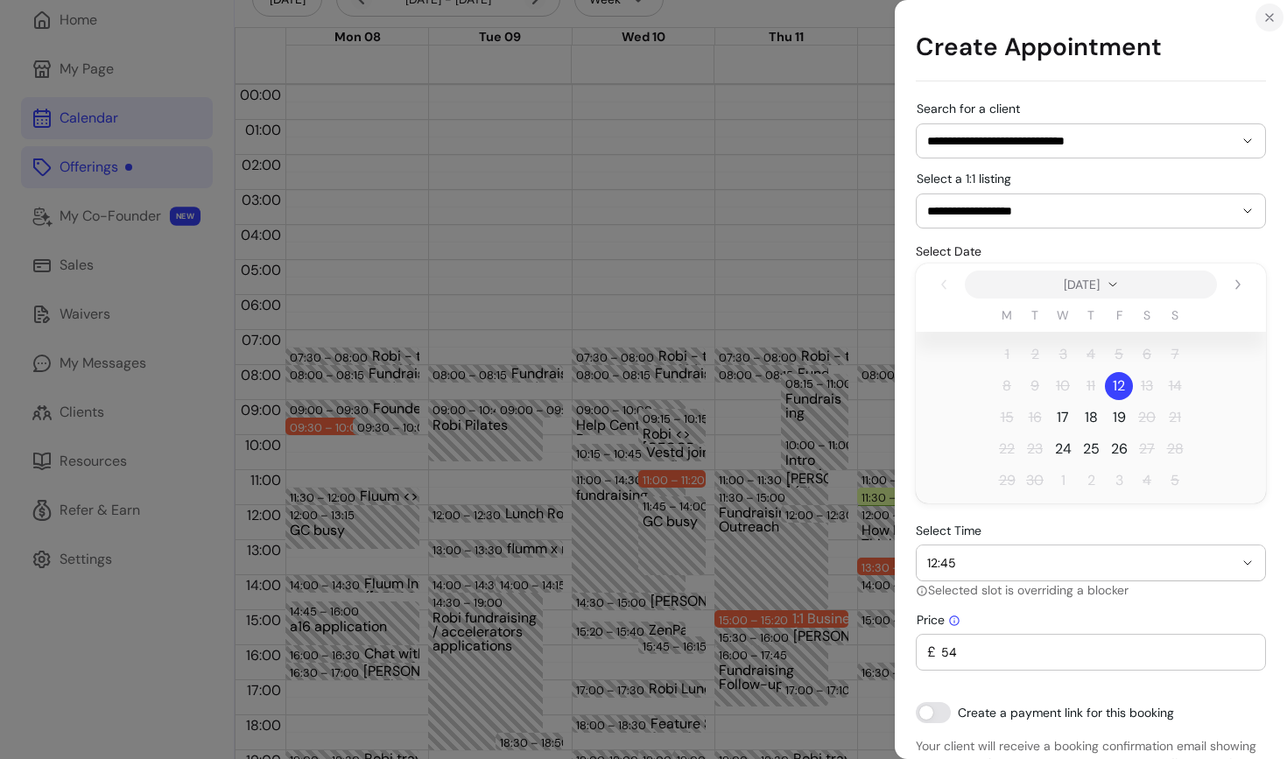
type input "54"
click at [1268, 21] on icon "Close" at bounding box center [1270, 18] width 14 height 14
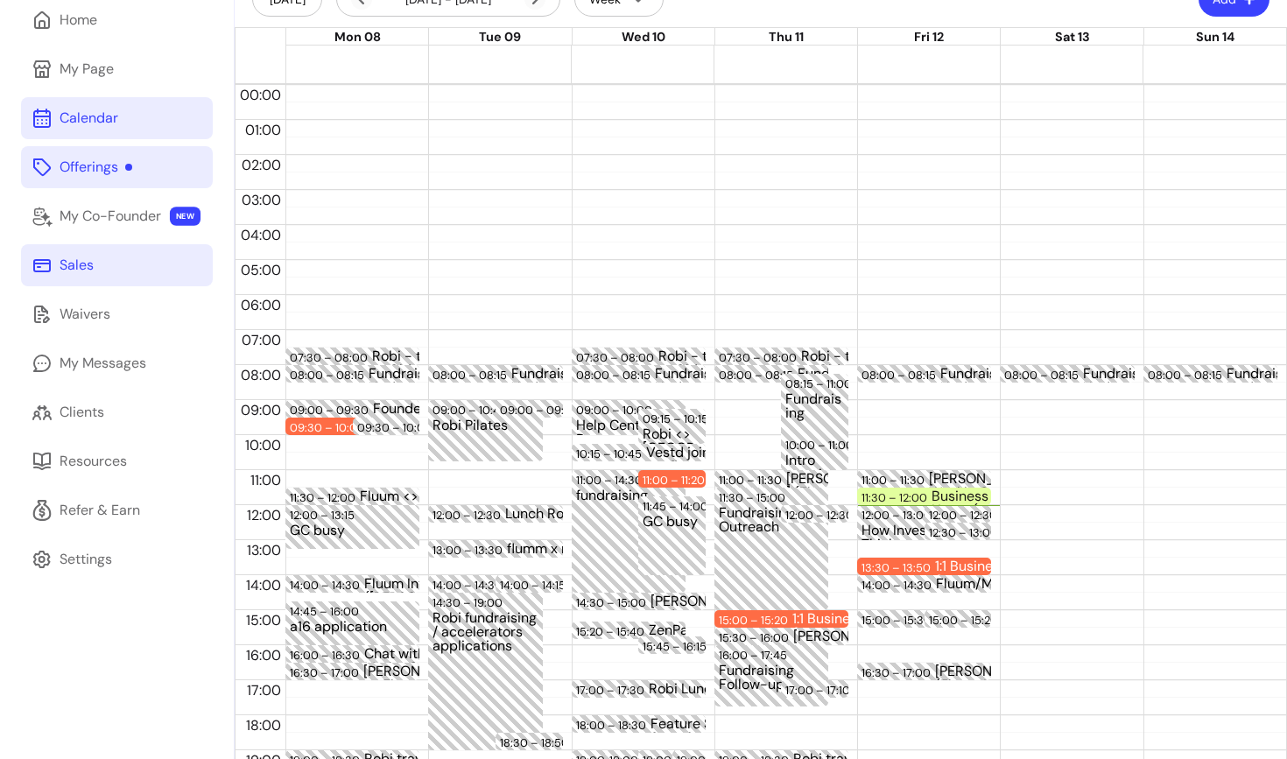
click at [83, 267] on div "Sales" at bounding box center [77, 265] width 34 height 21
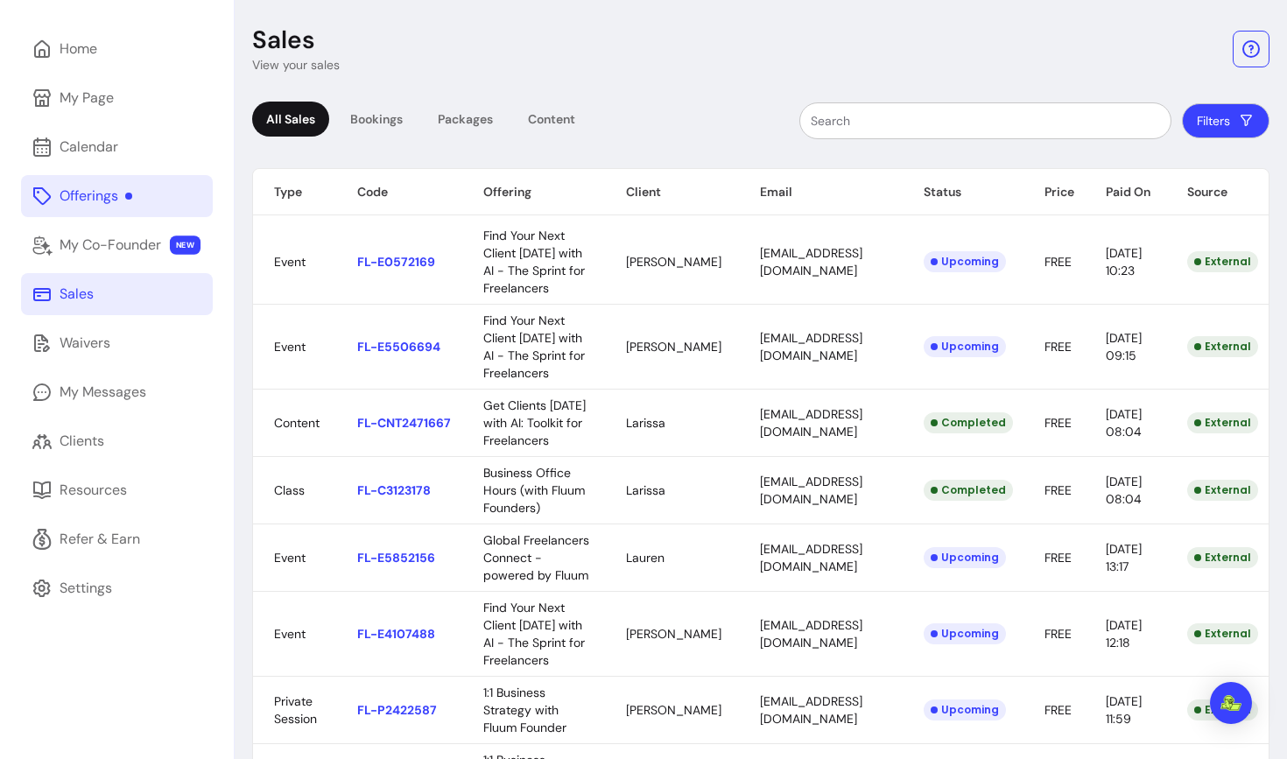
scroll to position [88, 0]
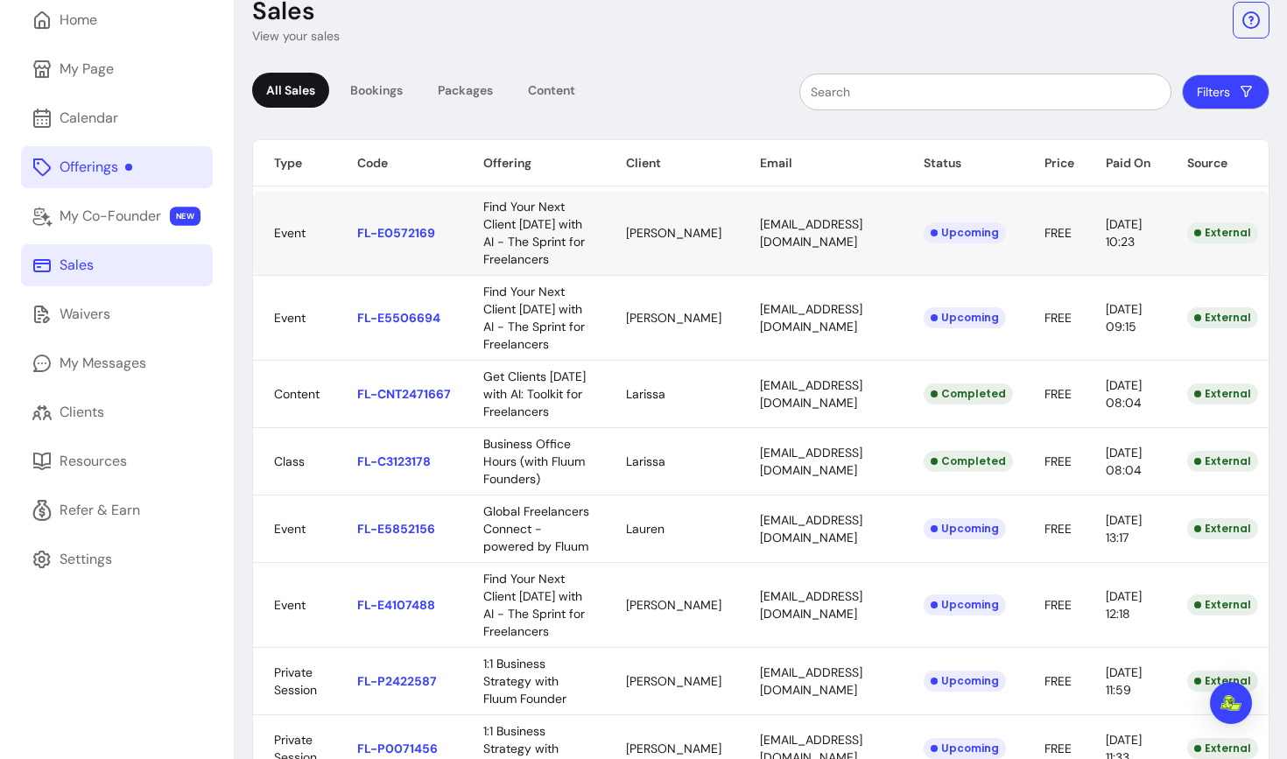
click at [772, 287] on body "Setup your Stripe account ! Scarlette G. Home My Page Calendar Offerings My Co-…" at bounding box center [643, 379] width 1287 height 759
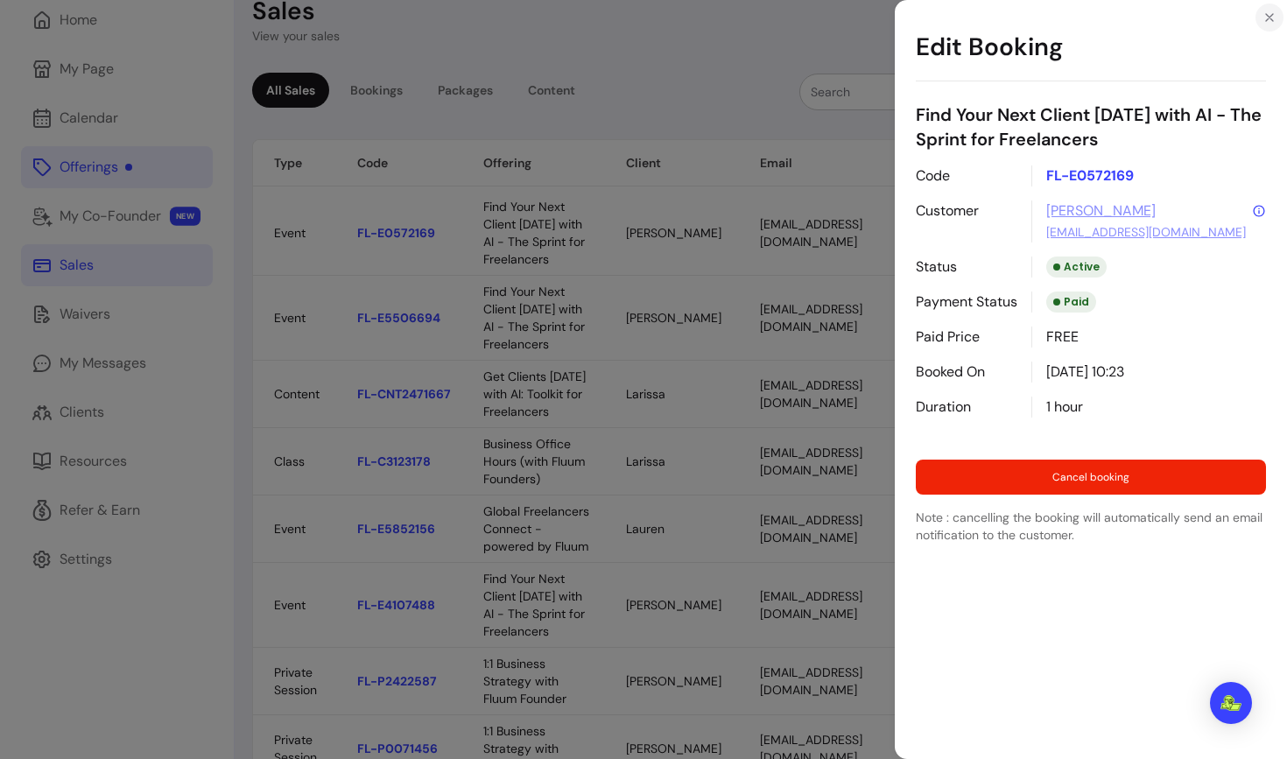
click at [1261, 12] on button "Close" at bounding box center [1270, 18] width 28 height 28
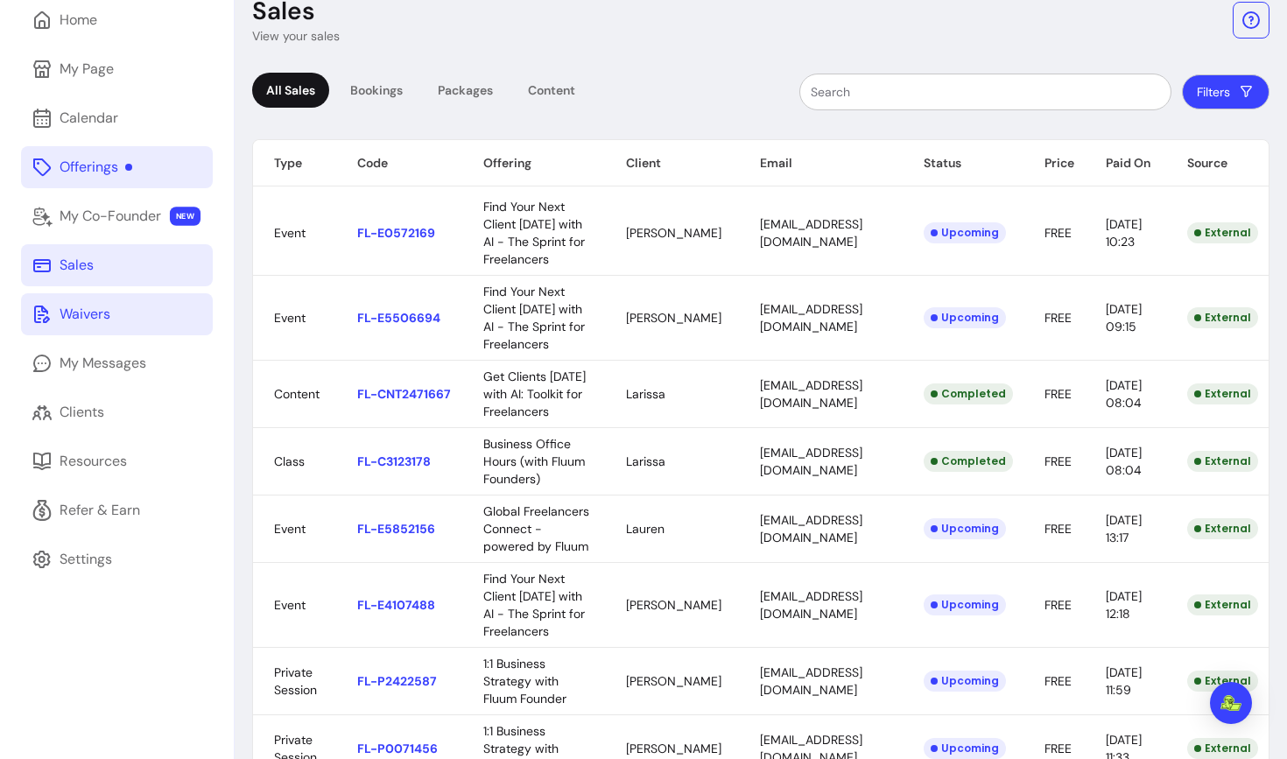
click at [94, 327] on link "Waivers" at bounding box center [117, 314] width 192 height 42
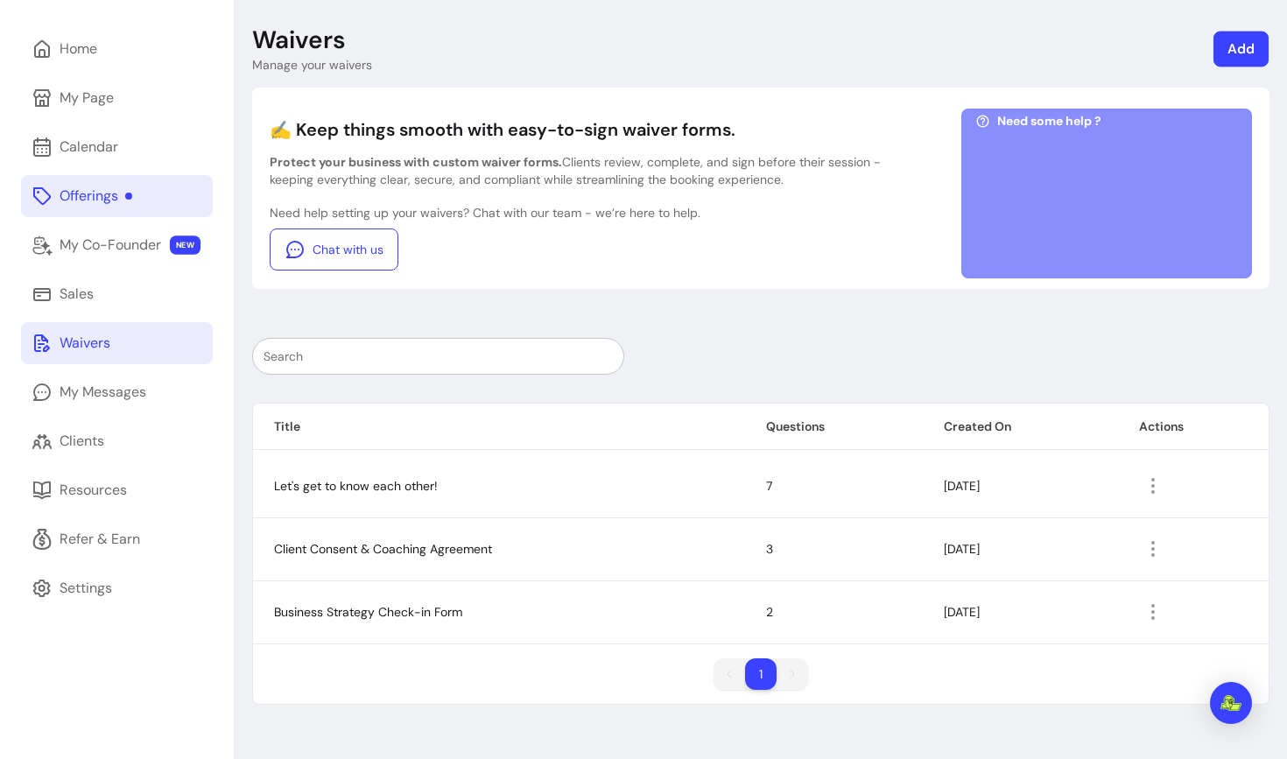
click at [1241, 53] on link "Add" at bounding box center [1241, 50] width 55 height 36
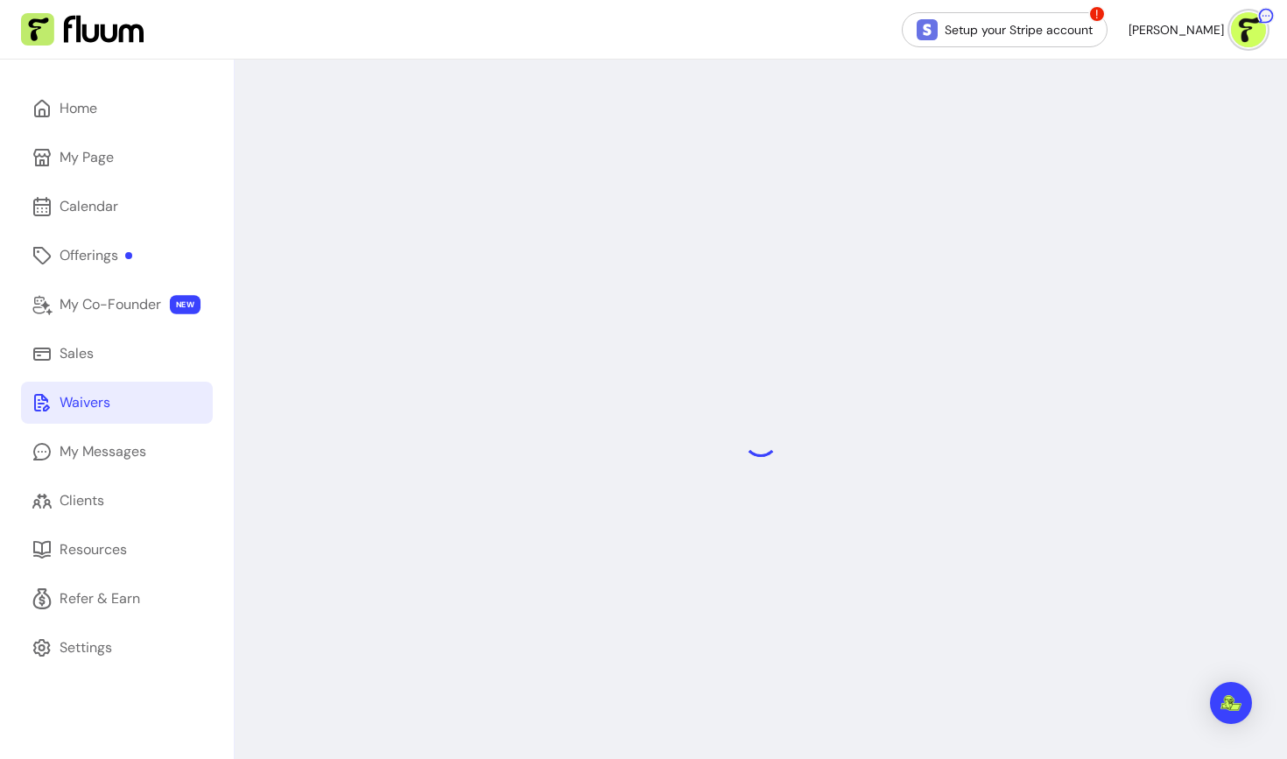
select select "*"
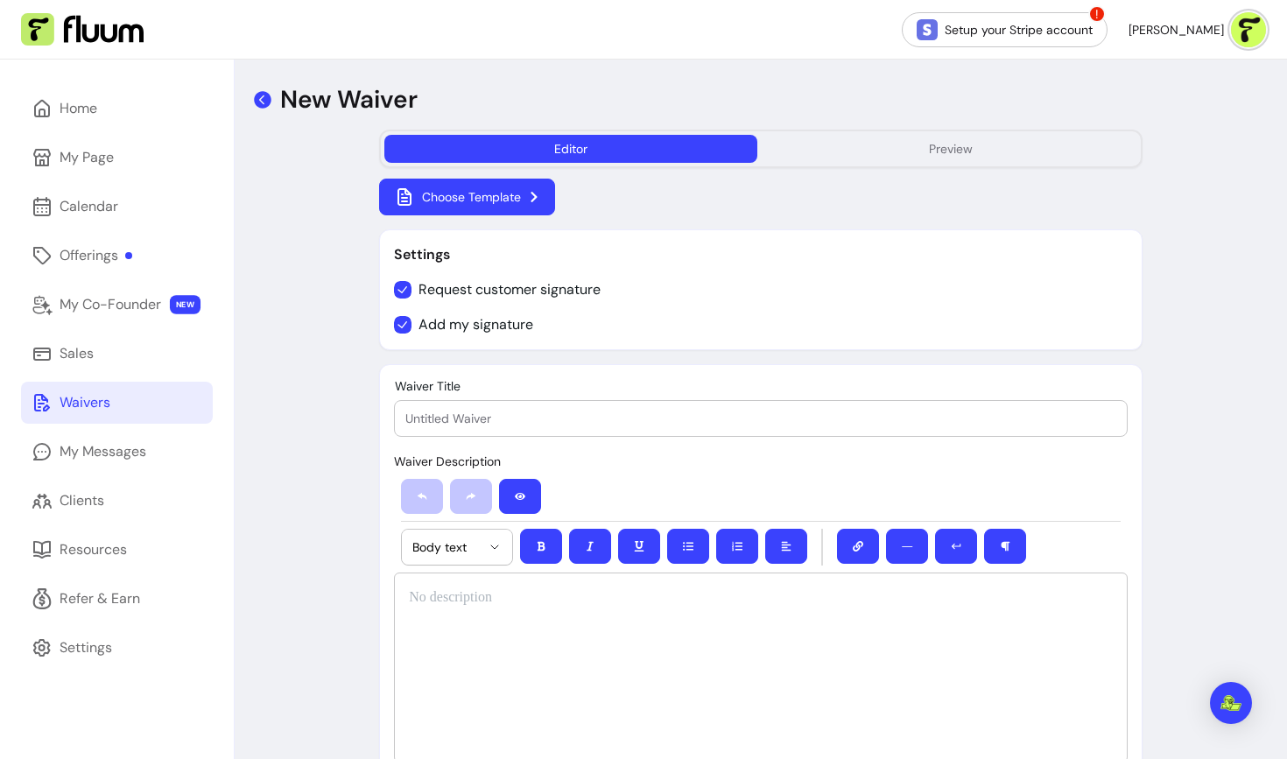
click at [257, 102] on icon at bounding box center [263, 100] width 18 height 18
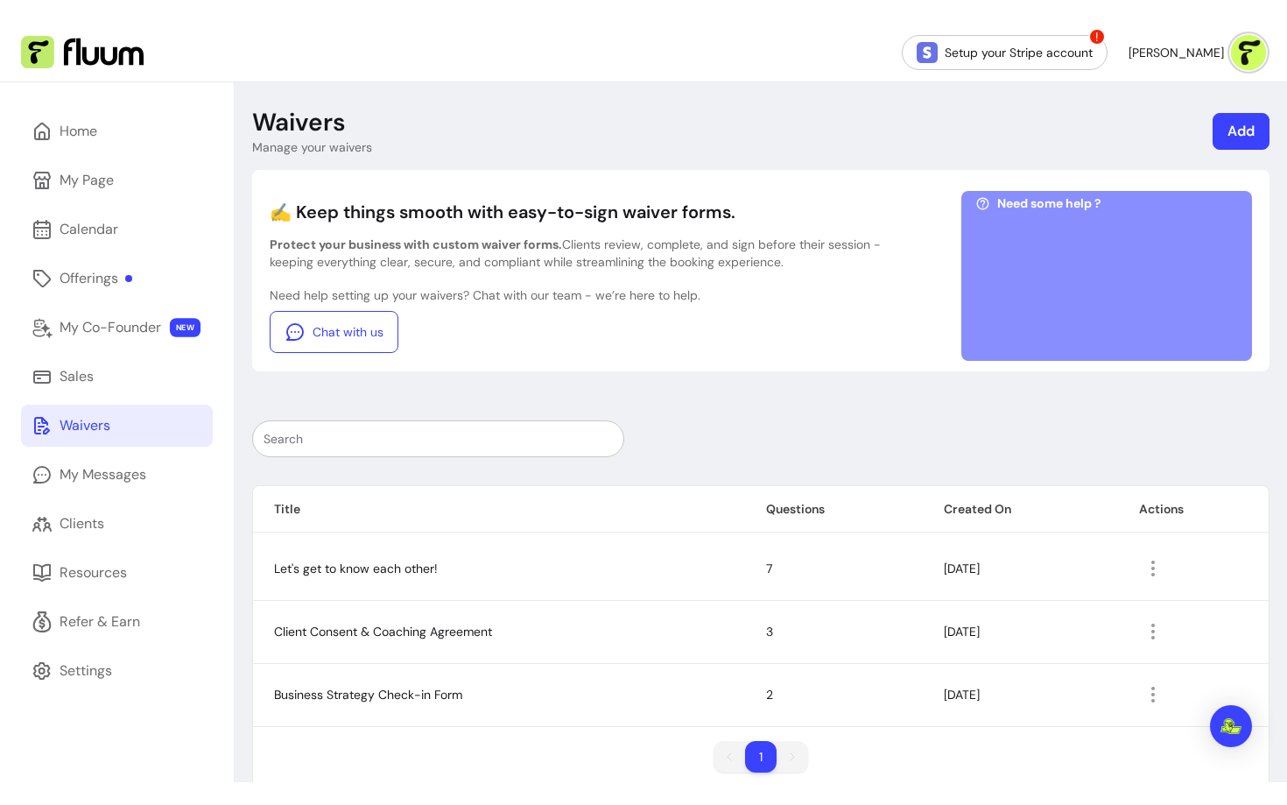
scroll to position [31, 0]
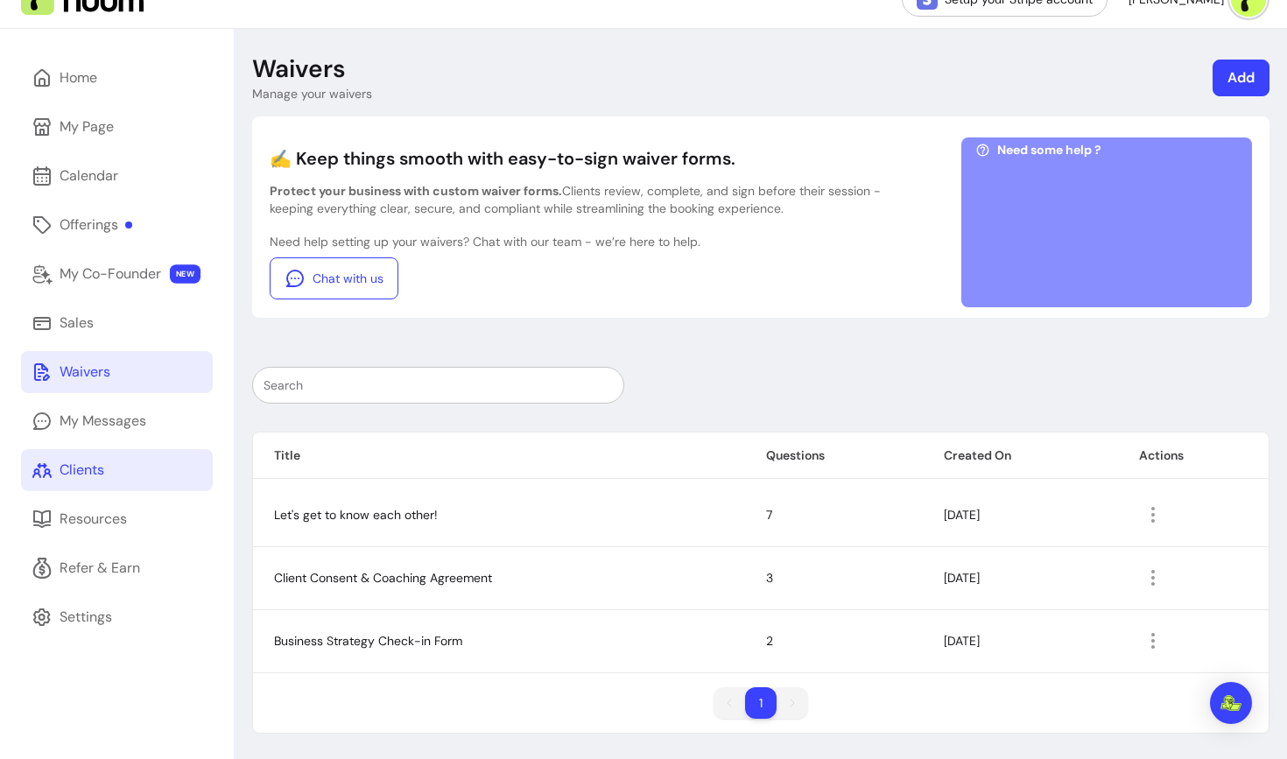
click at [97, 471] on div "Clients" at bounding box center [82, 470] width 45 height 21
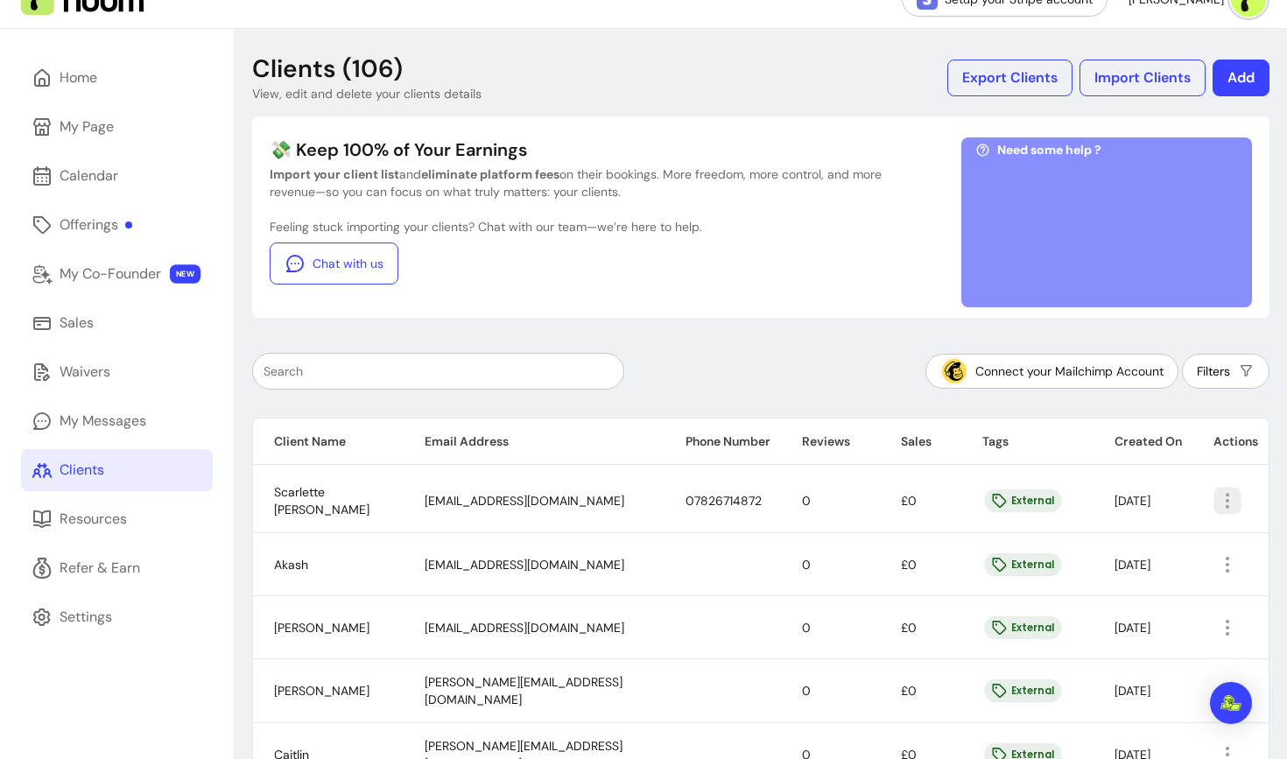
click at [1230, 495] on icon "button" at bounding box center [1227, 500] width 20 height 20
click at [1122, 544] on span "Amend" at bounding box center [1163, 541] width 128 height 18
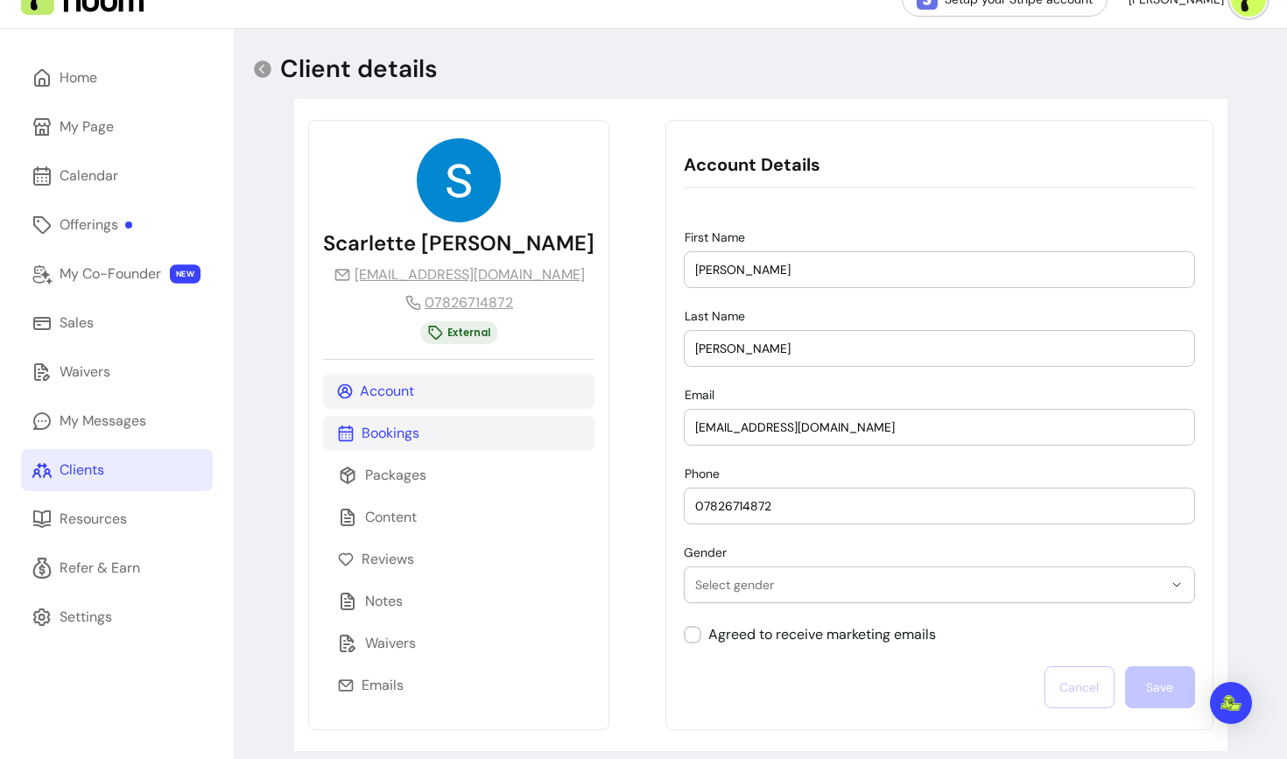
click at [392, 438] on p "Bookings" at bounding box center [391, 433] width 58 height 21
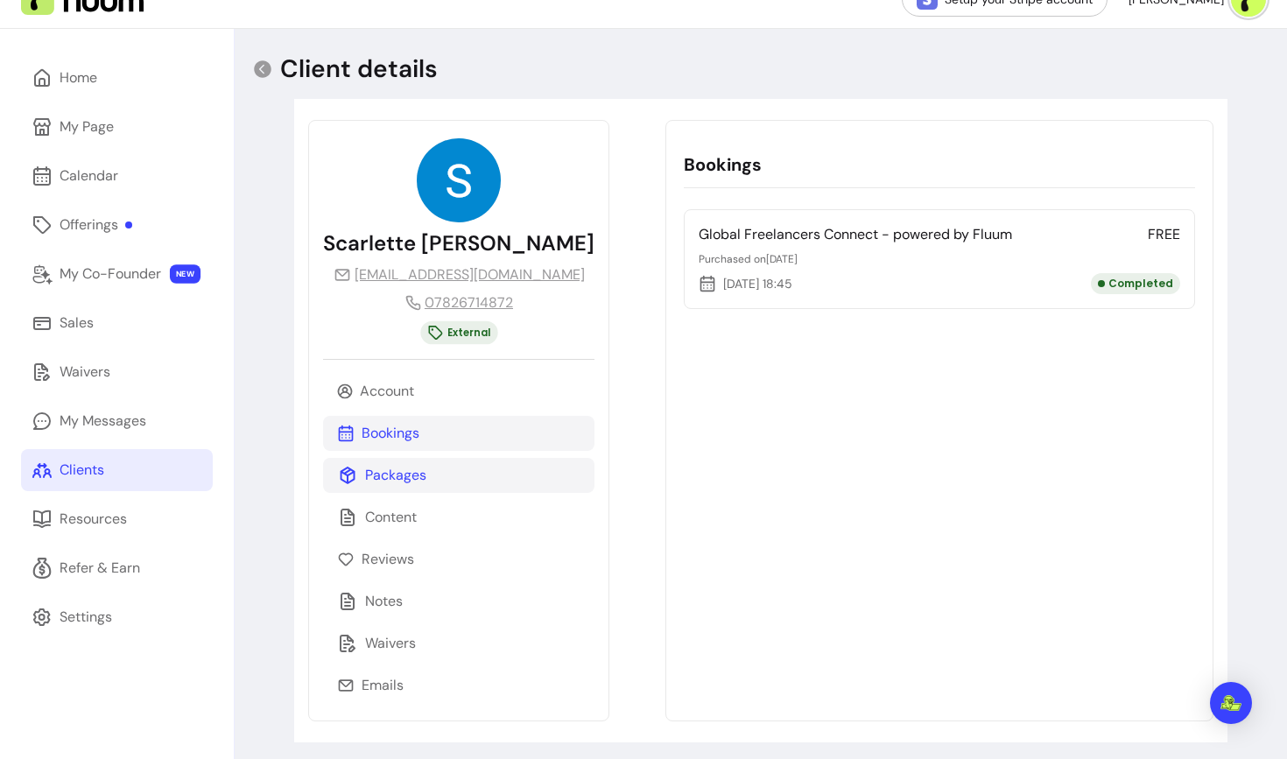
click at [392, 473] on p "Packages" at bounding box center [395, 475] width 61 height 21
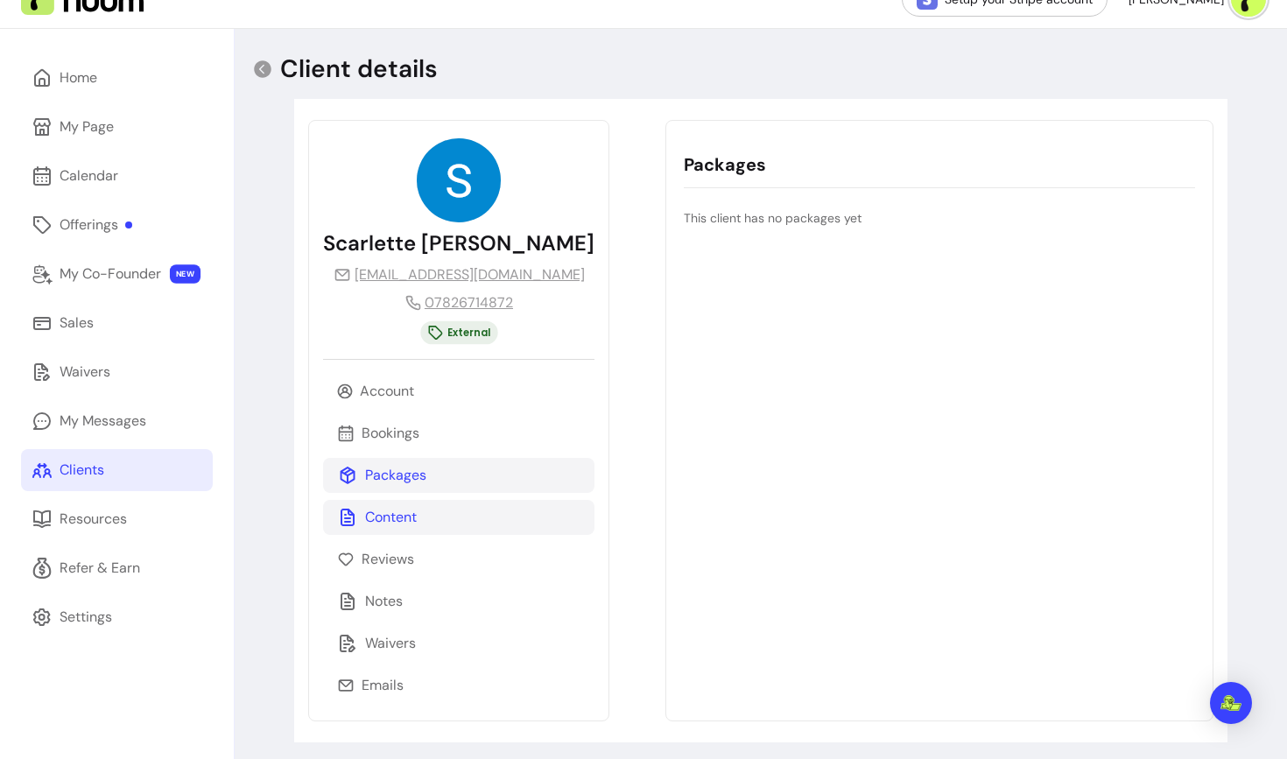
click at [393, 502] on div "Content" at bounding box center [458, 517] width 271 height 35
click at [402, 621] on div "Account Bookings Packages Content Reviews Notes Waivers Emails" at bounding box center [458, 538] width 271 height 329
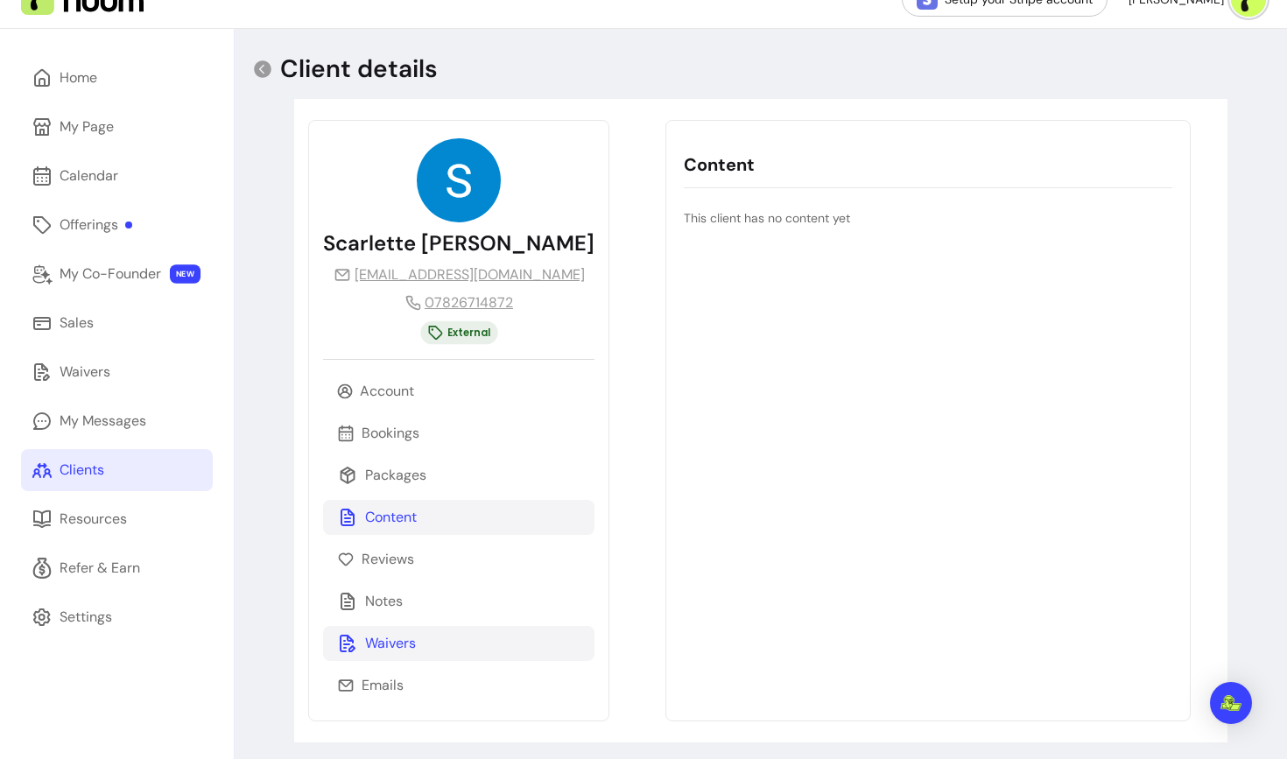
click at [397, 633] on p "Waivers" at bounding box center [390, 643] width 51 height 21
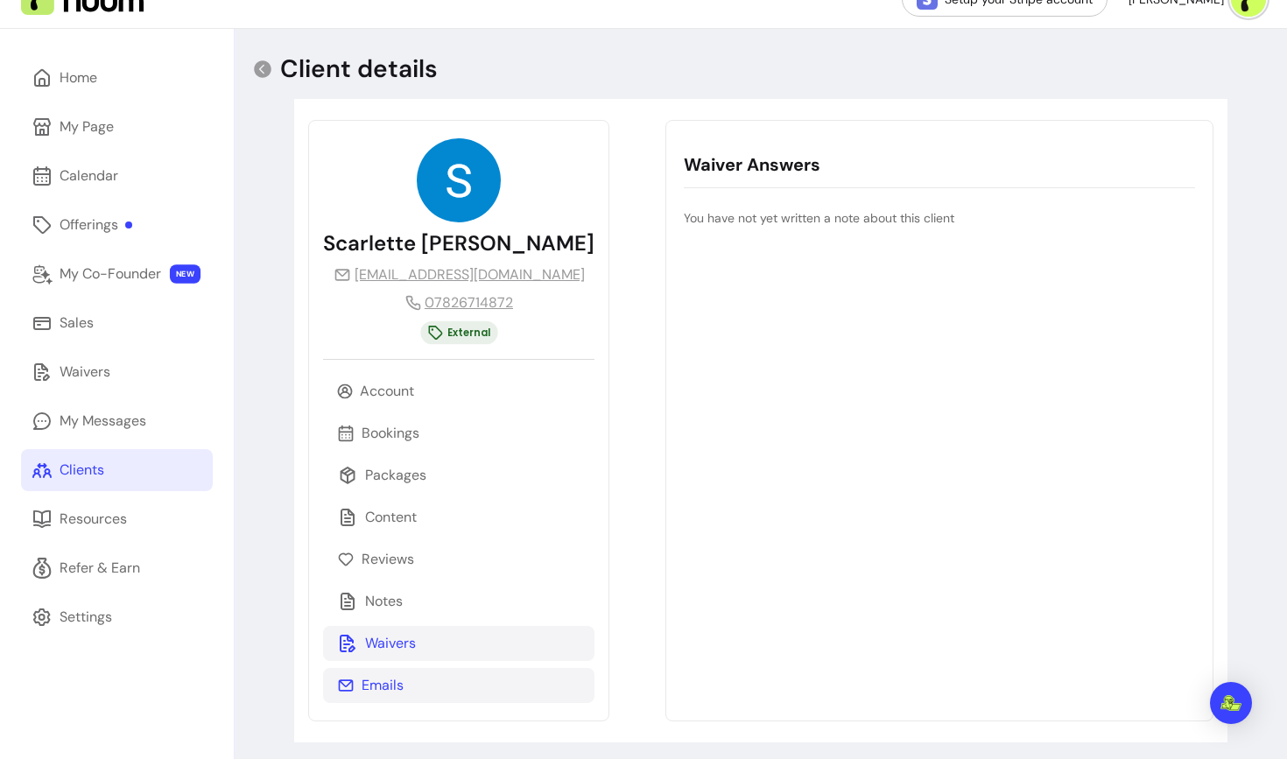
click at [376, 691] on p "Emails" at bounding box center [383, 685] width 42 height 21
click at [262, 67] on icon at bounding box center [263, 69] width 18 height 18
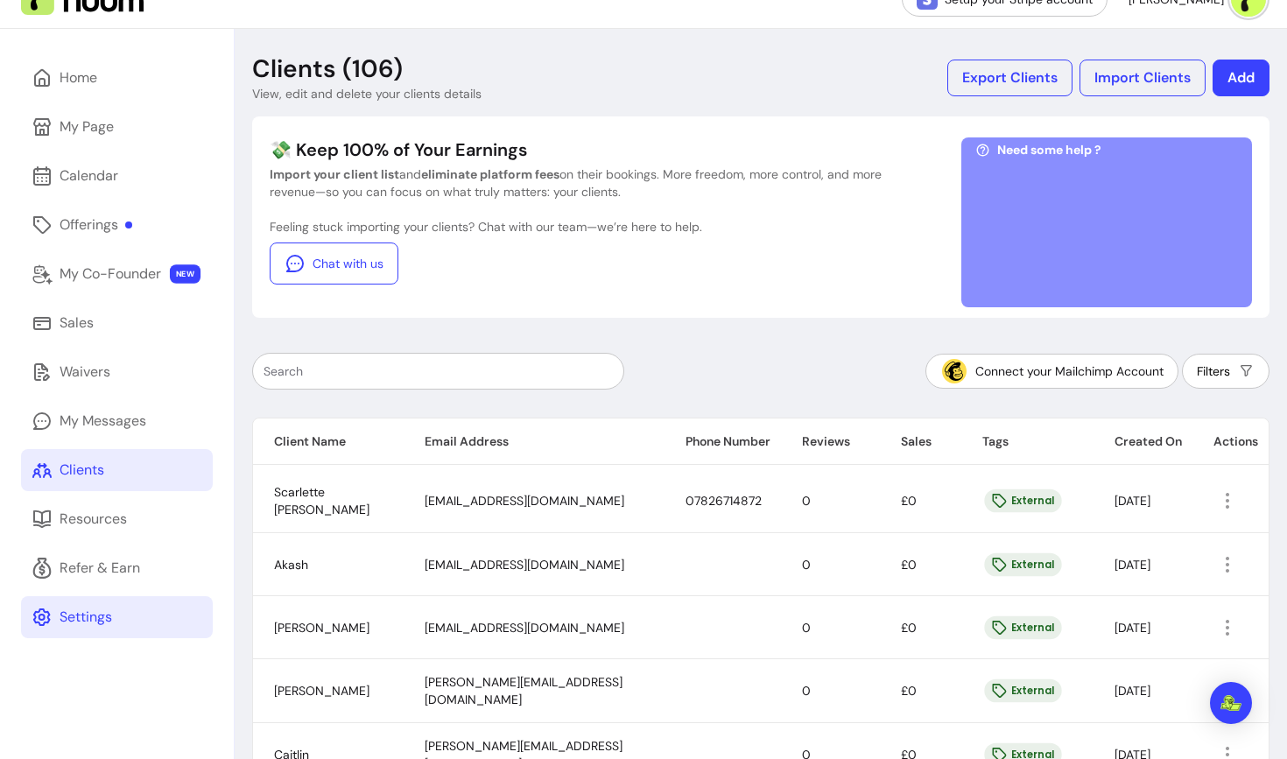
click at [110, 603] on link "Settings" at bounding box center [117, 617] width 192 height 42
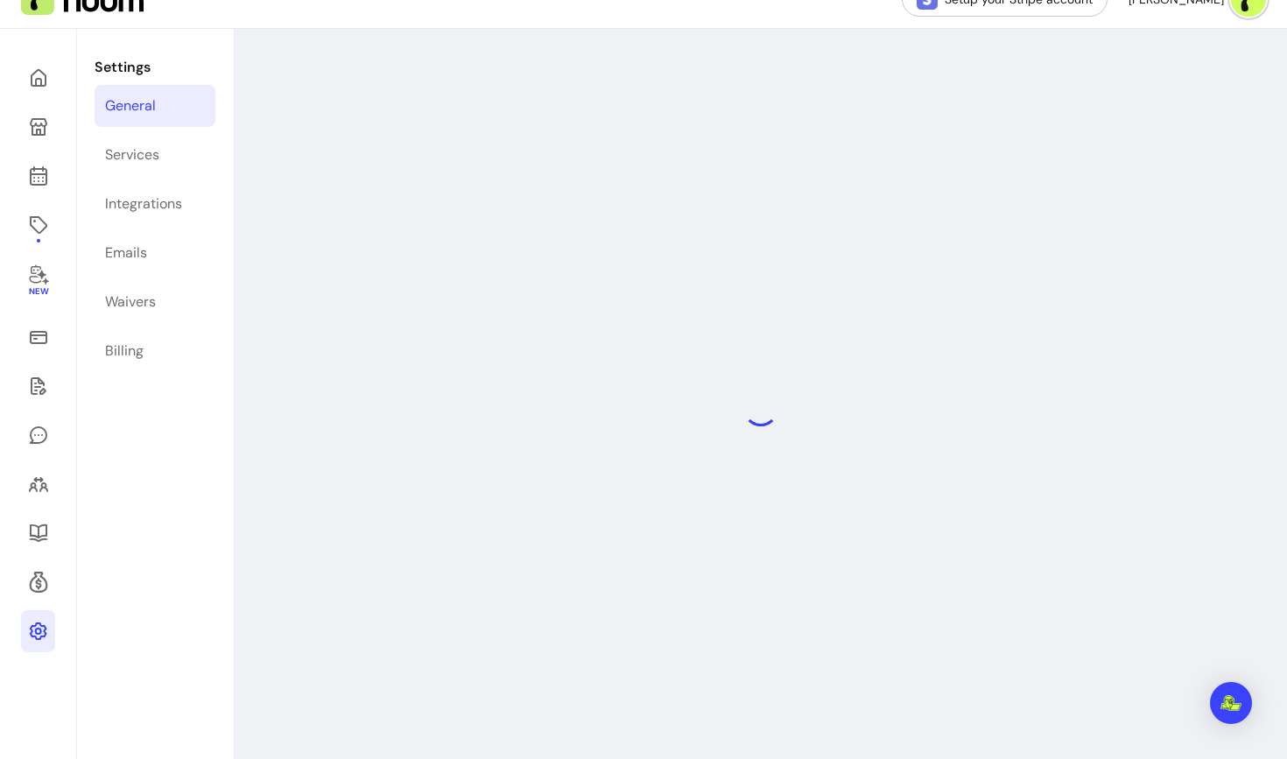
select select "**********"
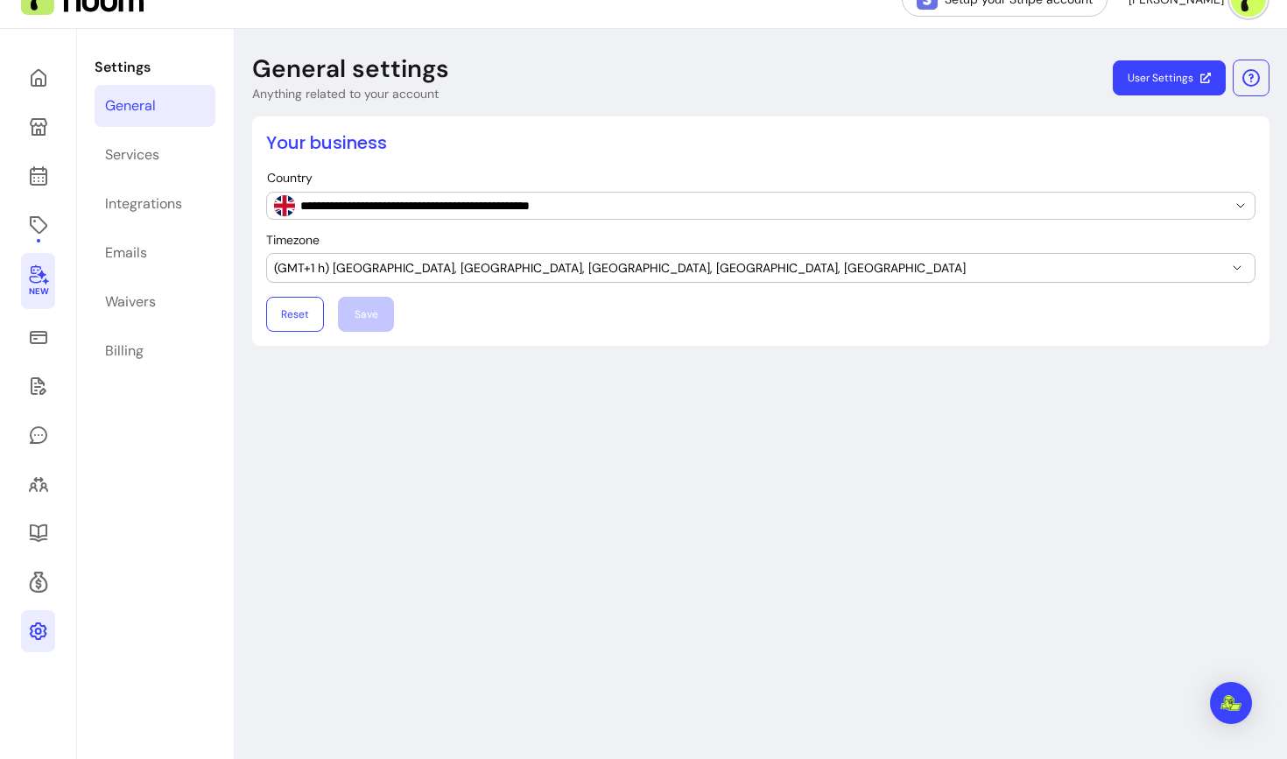
click at [38, 268] on icon at bounding box center [38, 274] width 21 height 21
